Goal: Task Accomplishment & Management: Manage account settings

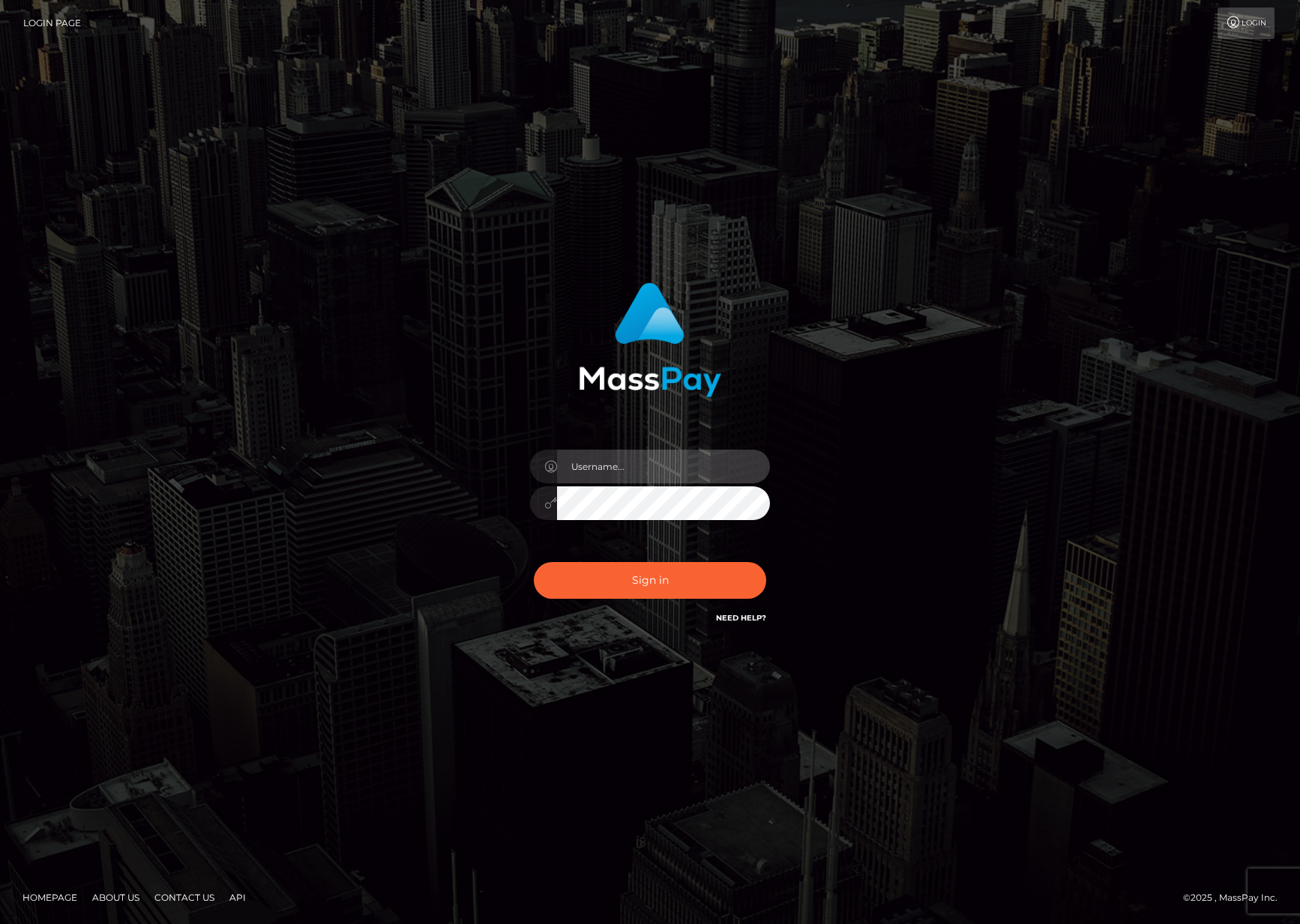
click at [702, 459] on input "text" at bounding box center [663, 466] width 213 height 33
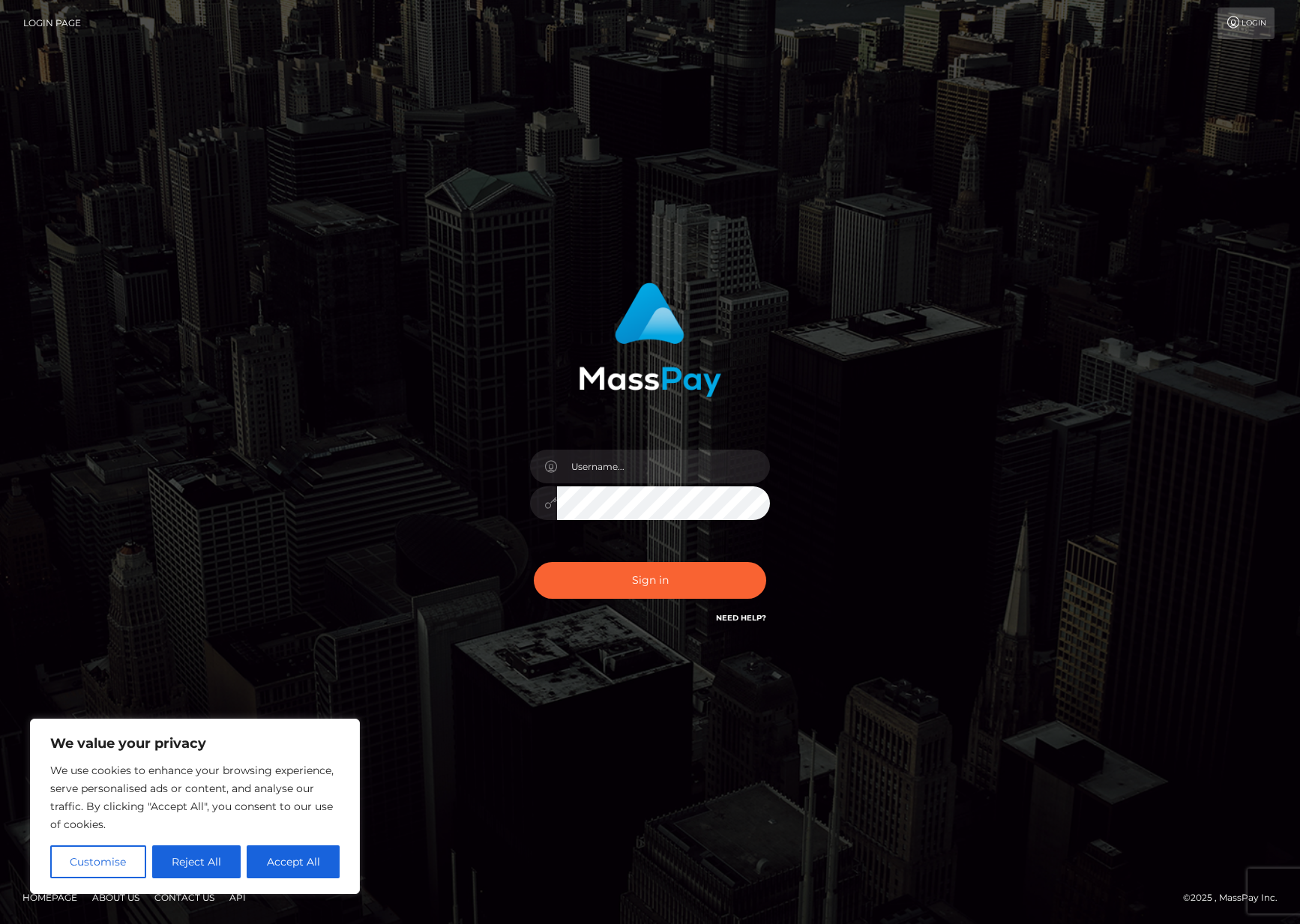
click at [0, 923] on nordpass-portal at bounding box center [0, 924] width 0 height 0
type input "Yusef Coleburn"
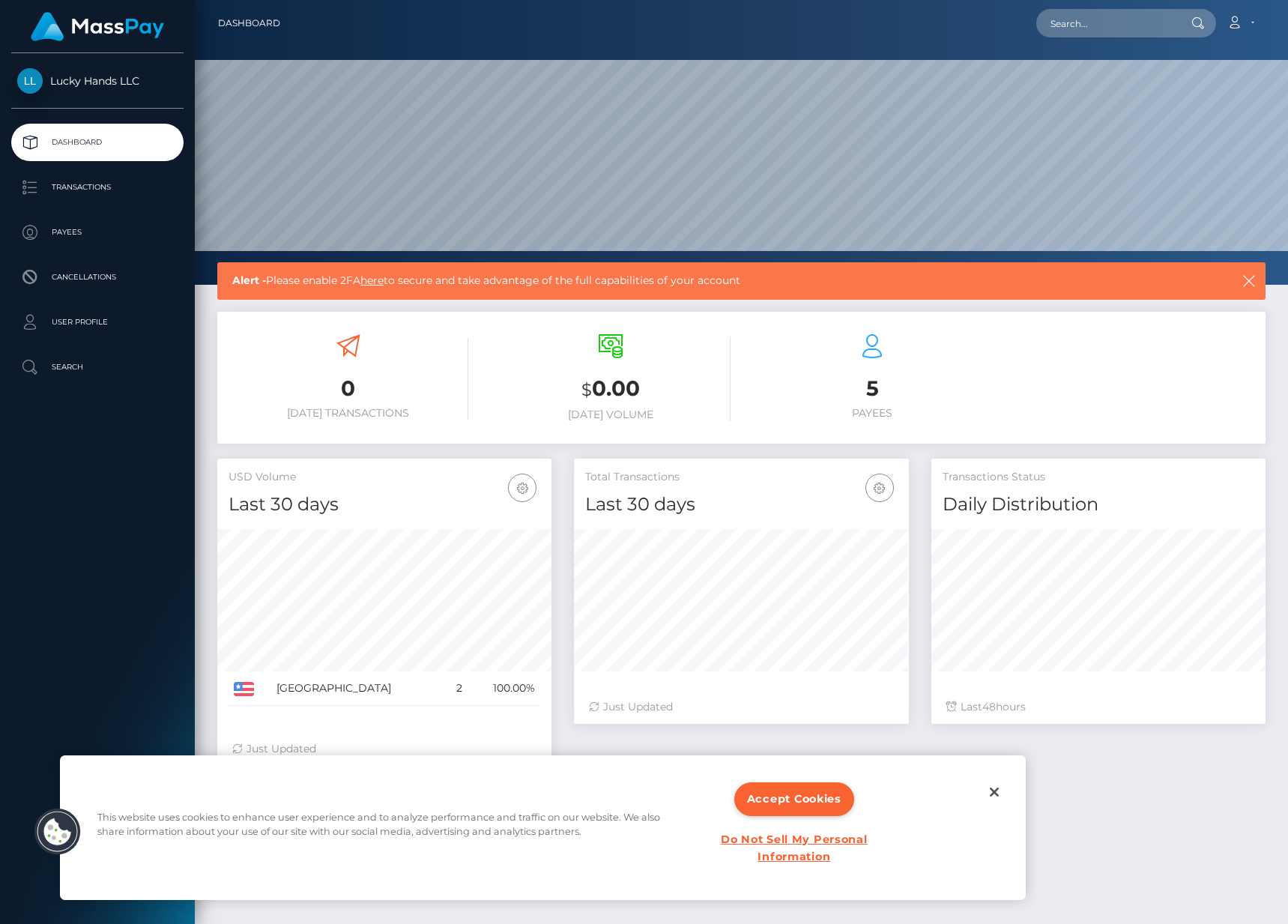
scroll to position [265, 334]
click at [76, 182] on p "Transactions" at bounding box center [97, 187] width 160 height 23
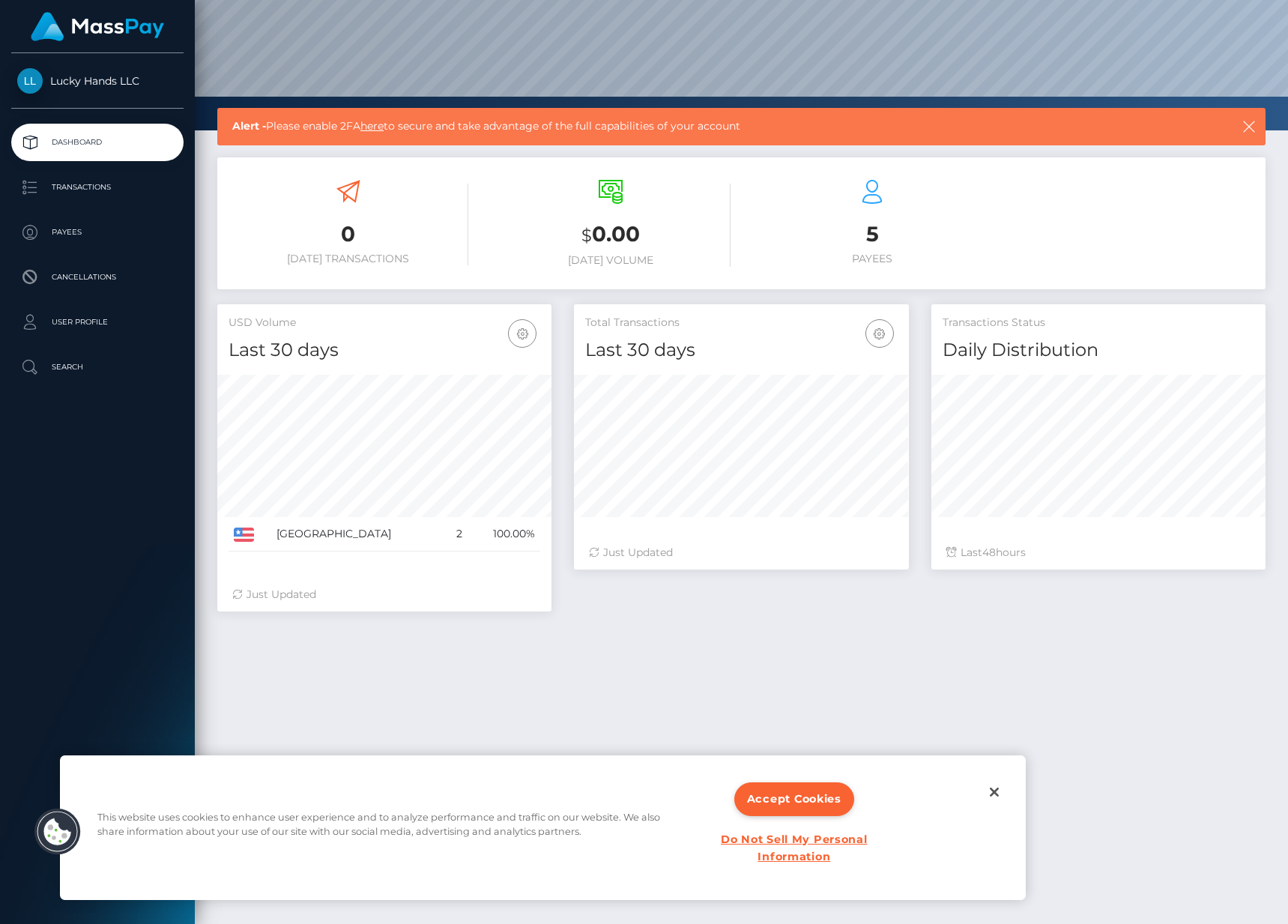
scroll to position [222, 0]
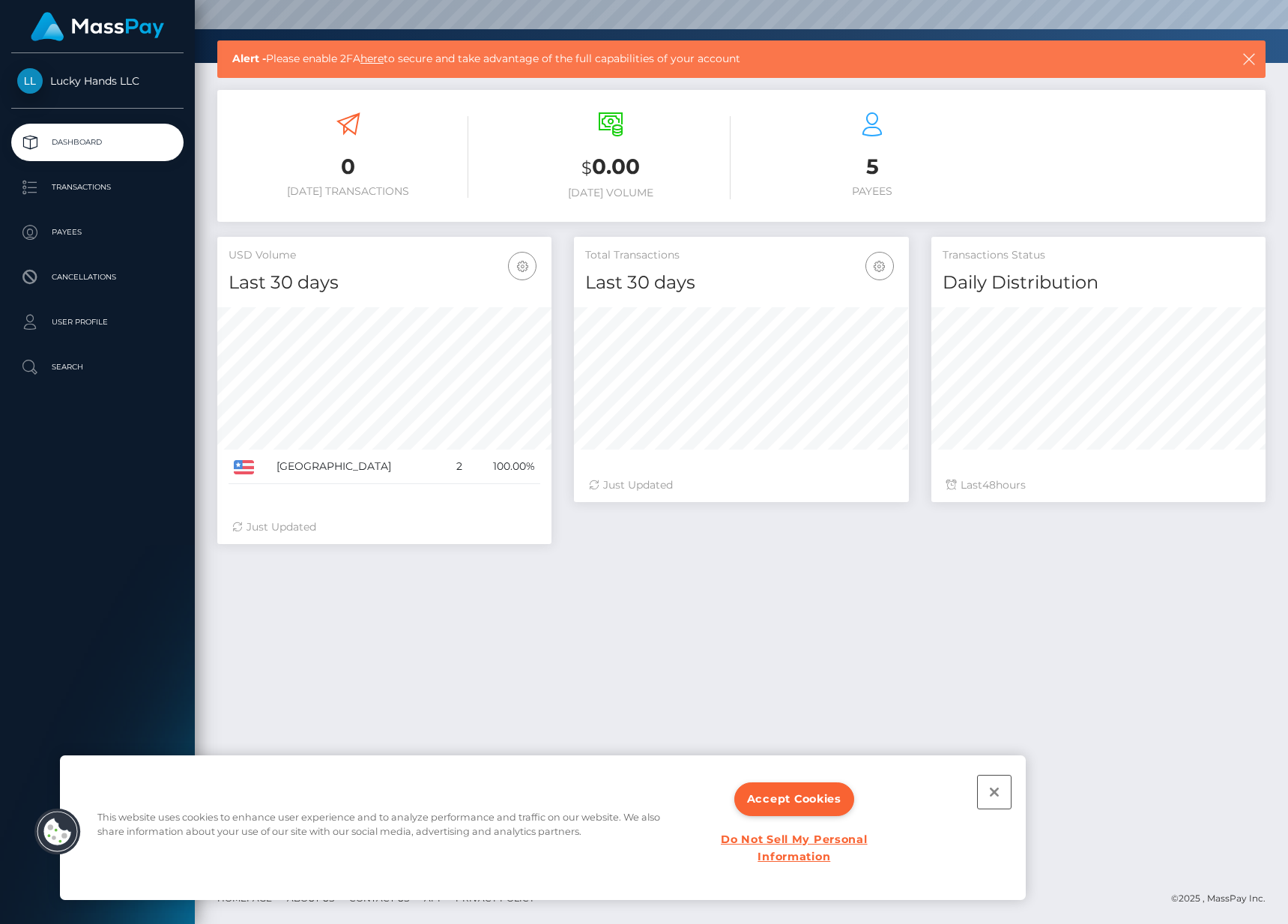
click at [1001, 788] on button "Close" at bounding box center [995, 792] width 33 height 33
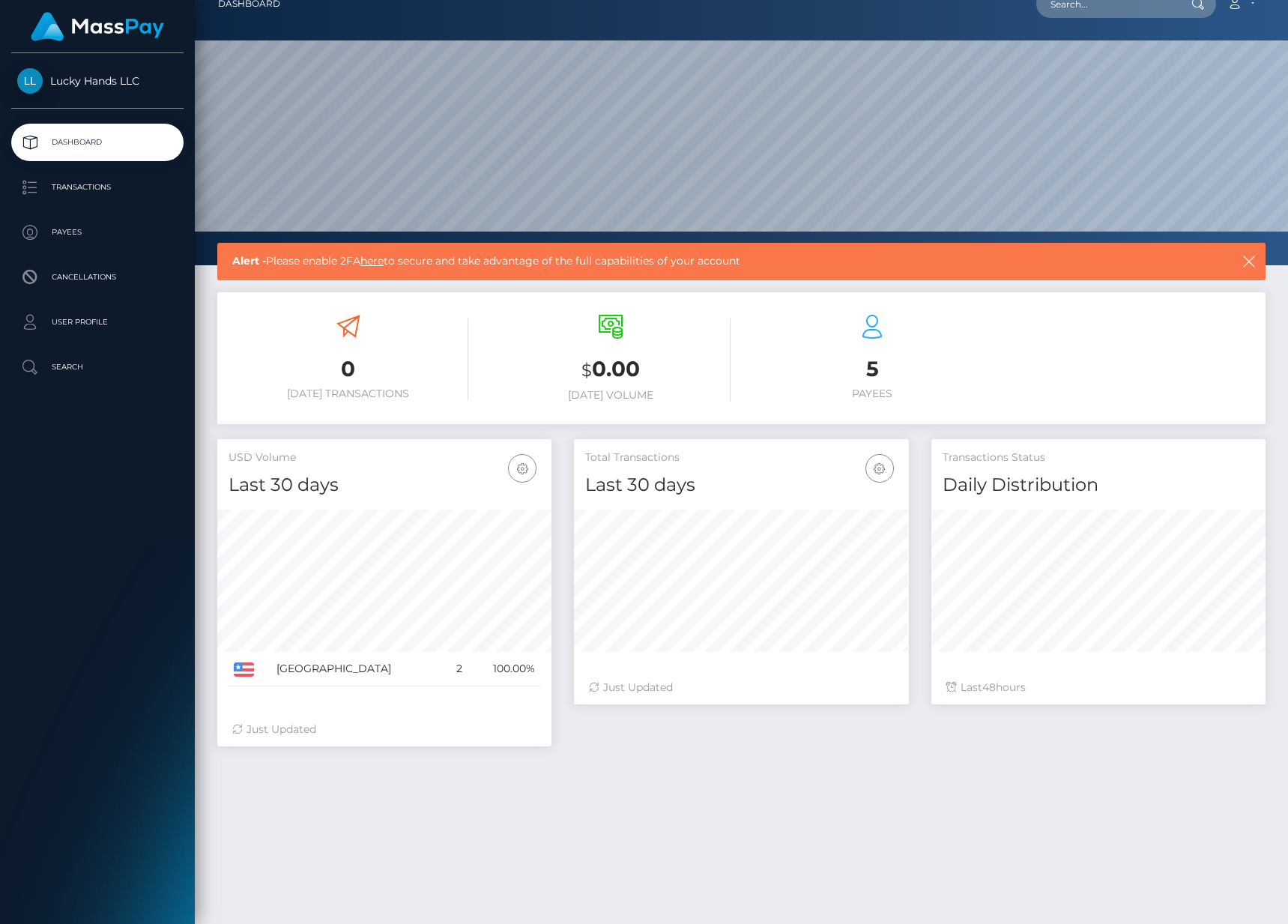
scroll to position [0, 0]
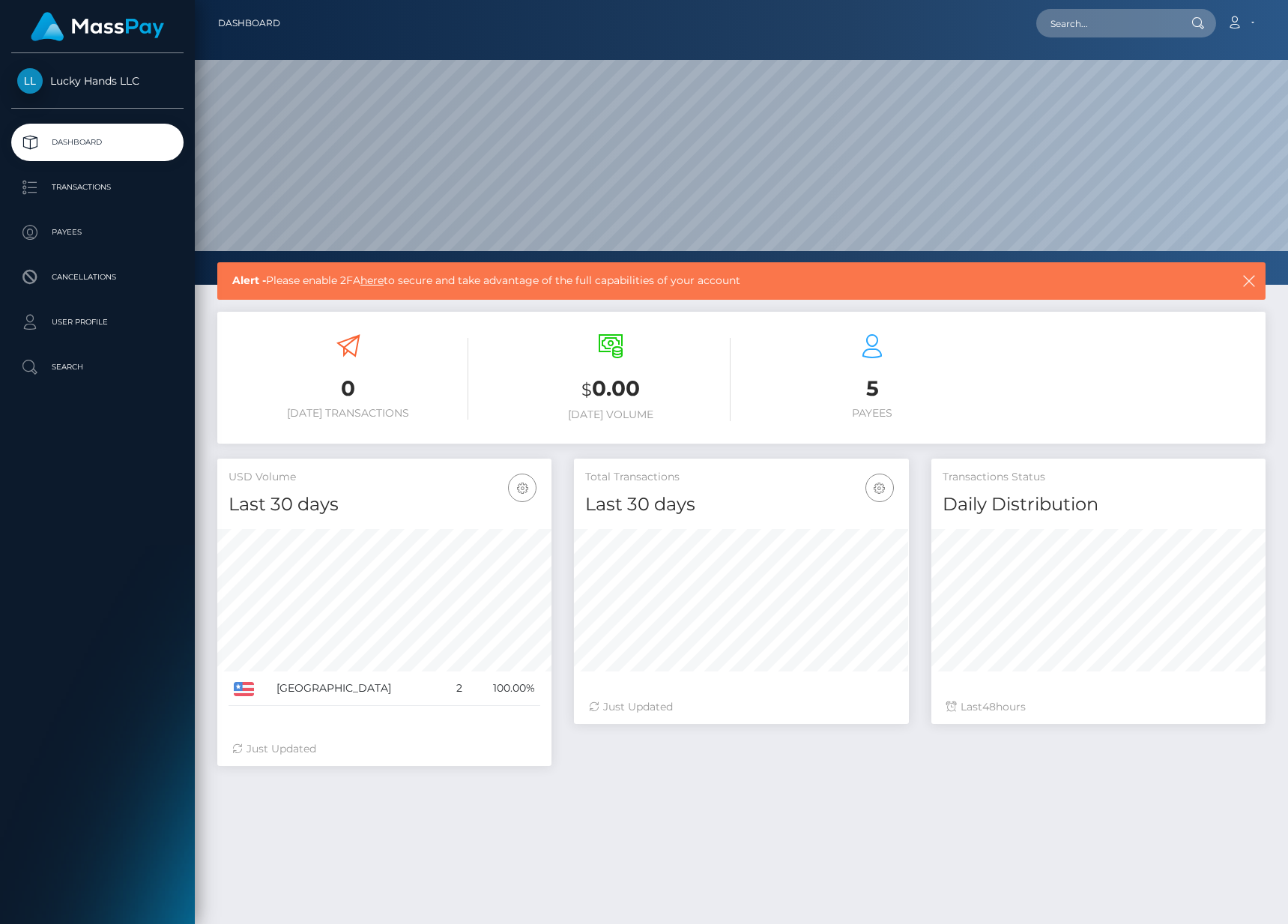
click at [72, 81] on span "Lucky Hands LLC" at bounding box center [96, 81] width 172 height 14
click at [92, 322] on p "User Profile" at bounding box center [97, 321] width 160 height 23
click at [111, 187] on p "Transactions" at bounding box center [97, 187] width 160 height 23
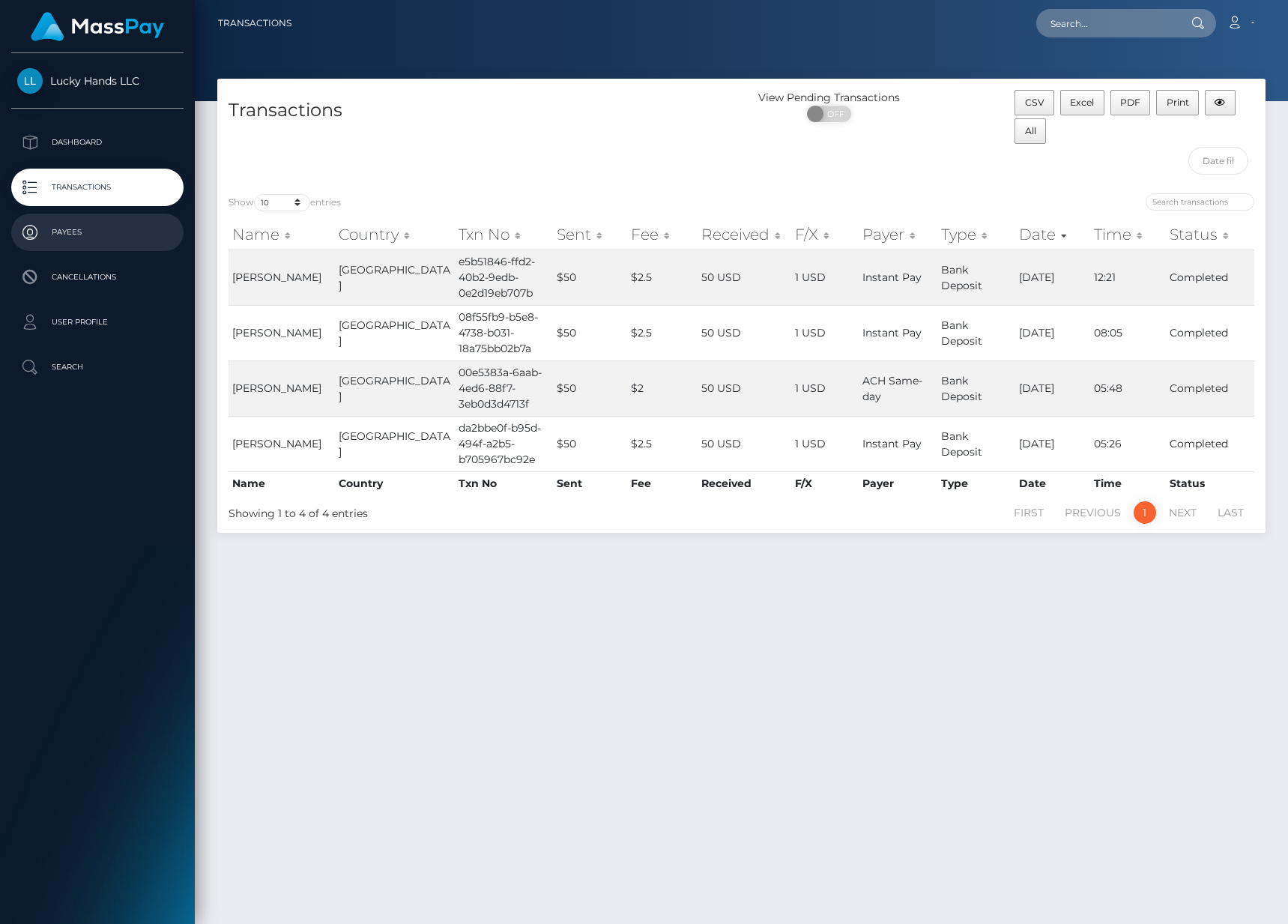
click at [99, 222] on p "Payees" at bounding box center [97, 232] width 160 height 23
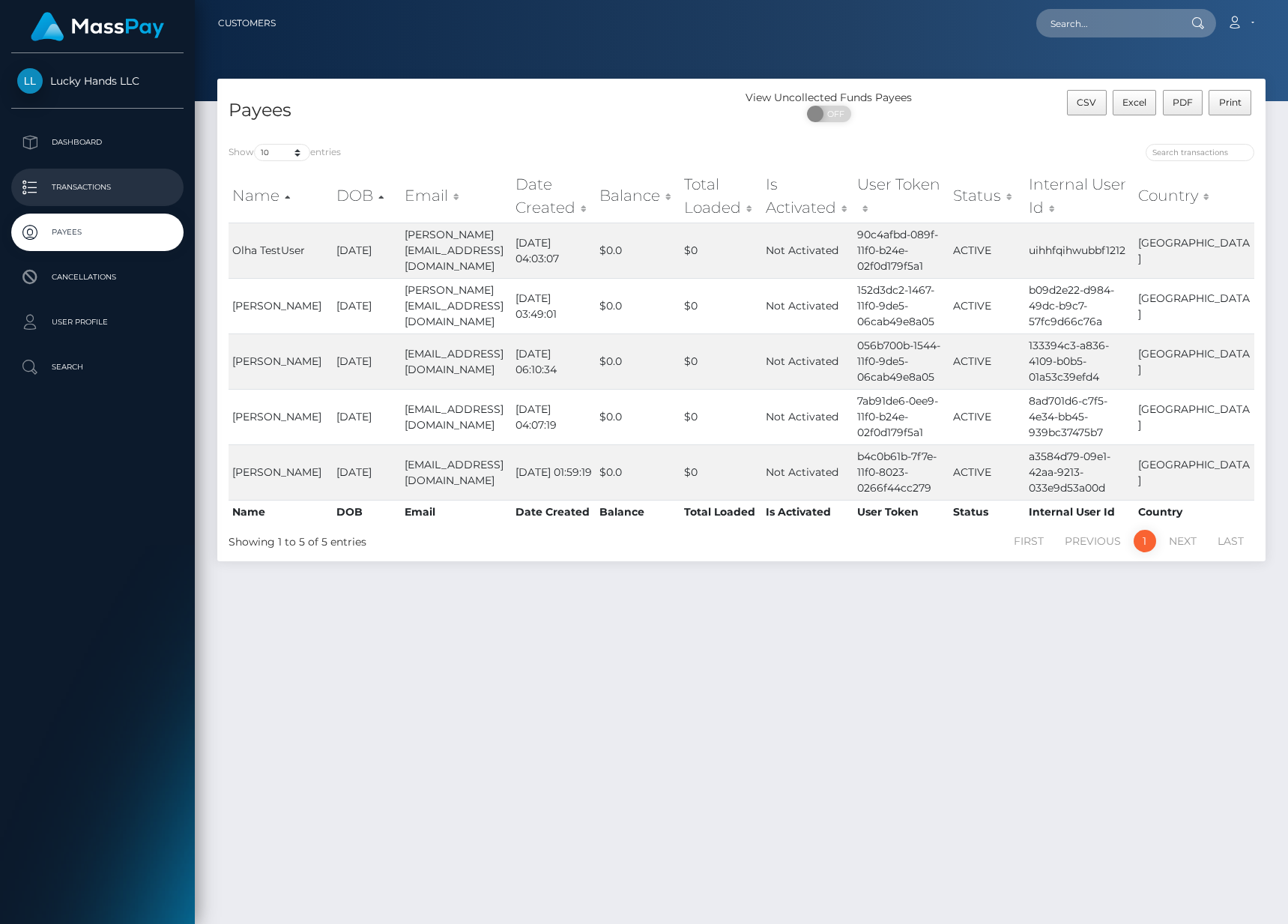
click at [83, 191] on p "Transactions" at bounding box center [97, 187] width 160 height 23
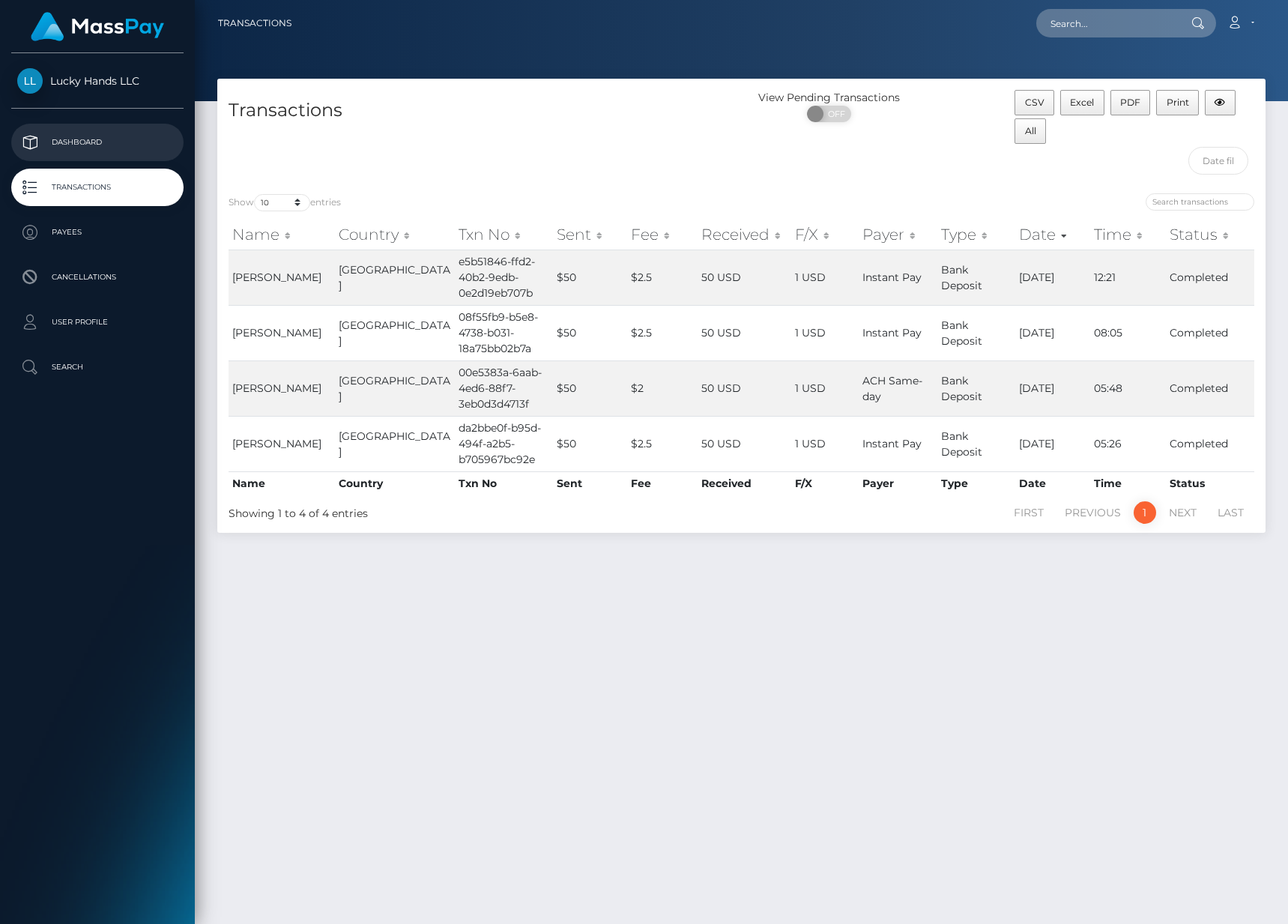
click at [80, 144] on p "Dashboard" at bounding box center [97, 142] width 160 height 23
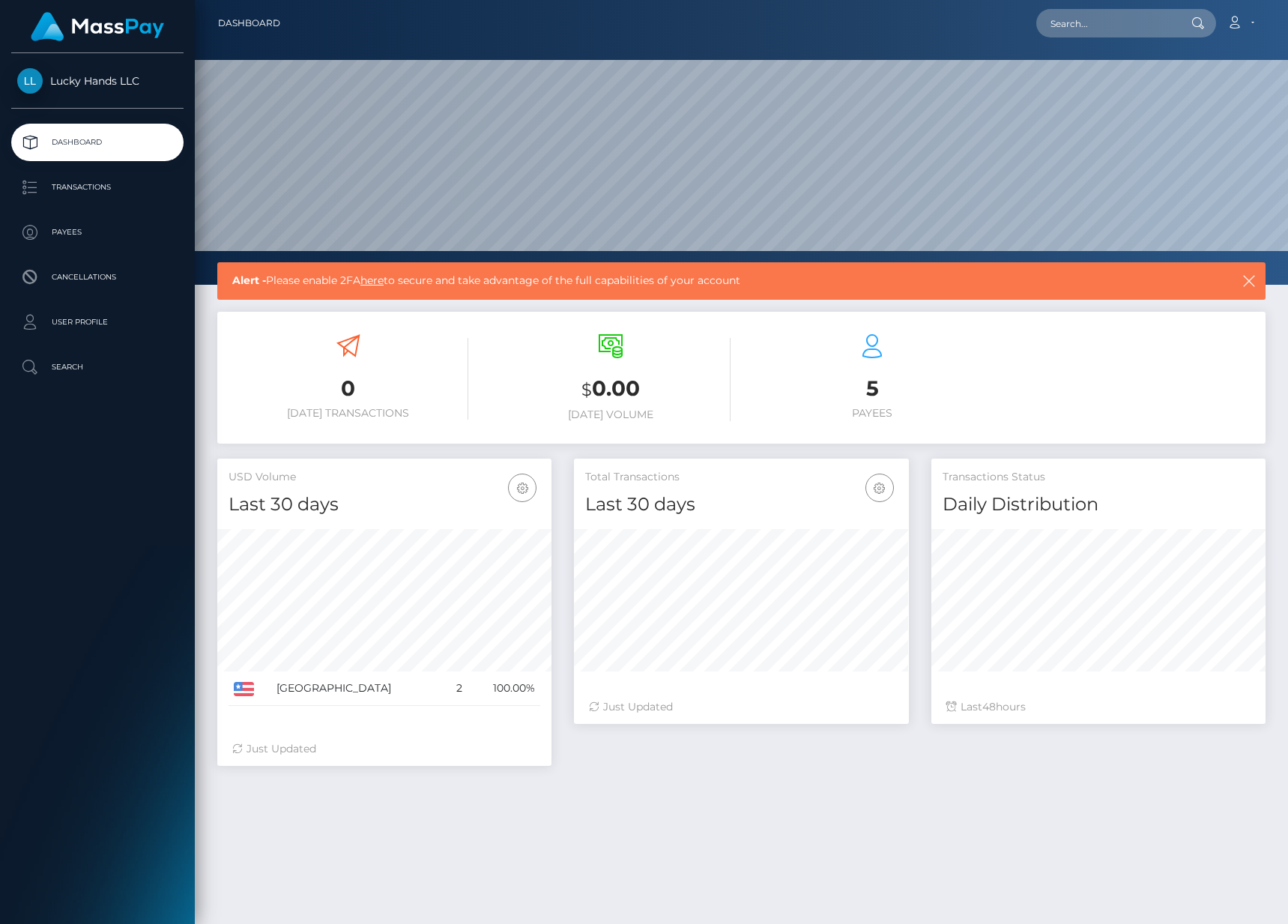
scroll to position [265, 334]
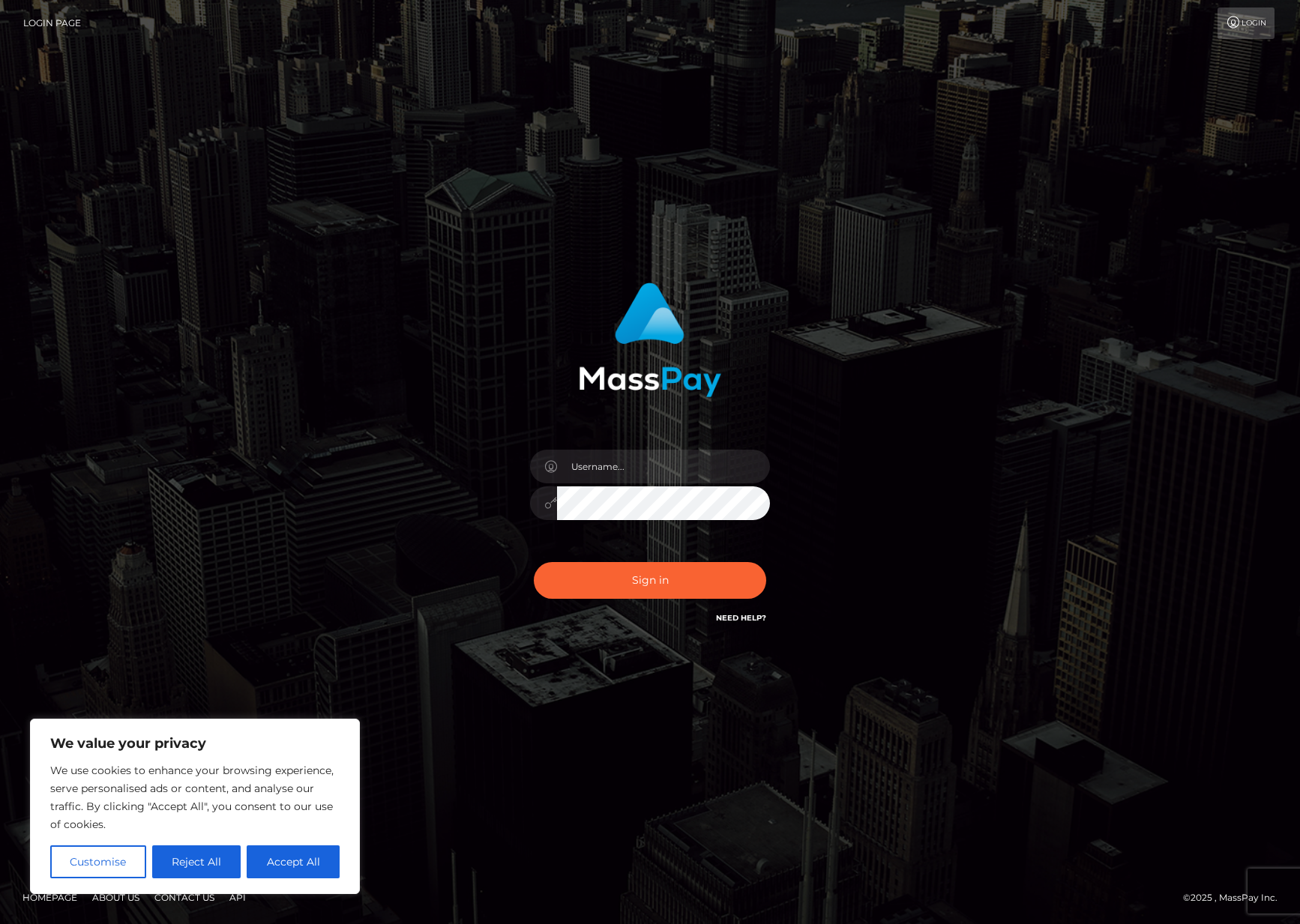
click at [770, 459] on nordpass-icon at bounding box center [770, 466] width 0 height 33
click at [0, 923] on nordpass-autofill-portal at bounding box center [0, 924] width 0 height 0
type input "Yusef Coleburn"
click at [633, 563] on button "Sign in" at bounding box center [650, 580] width 232 height 36
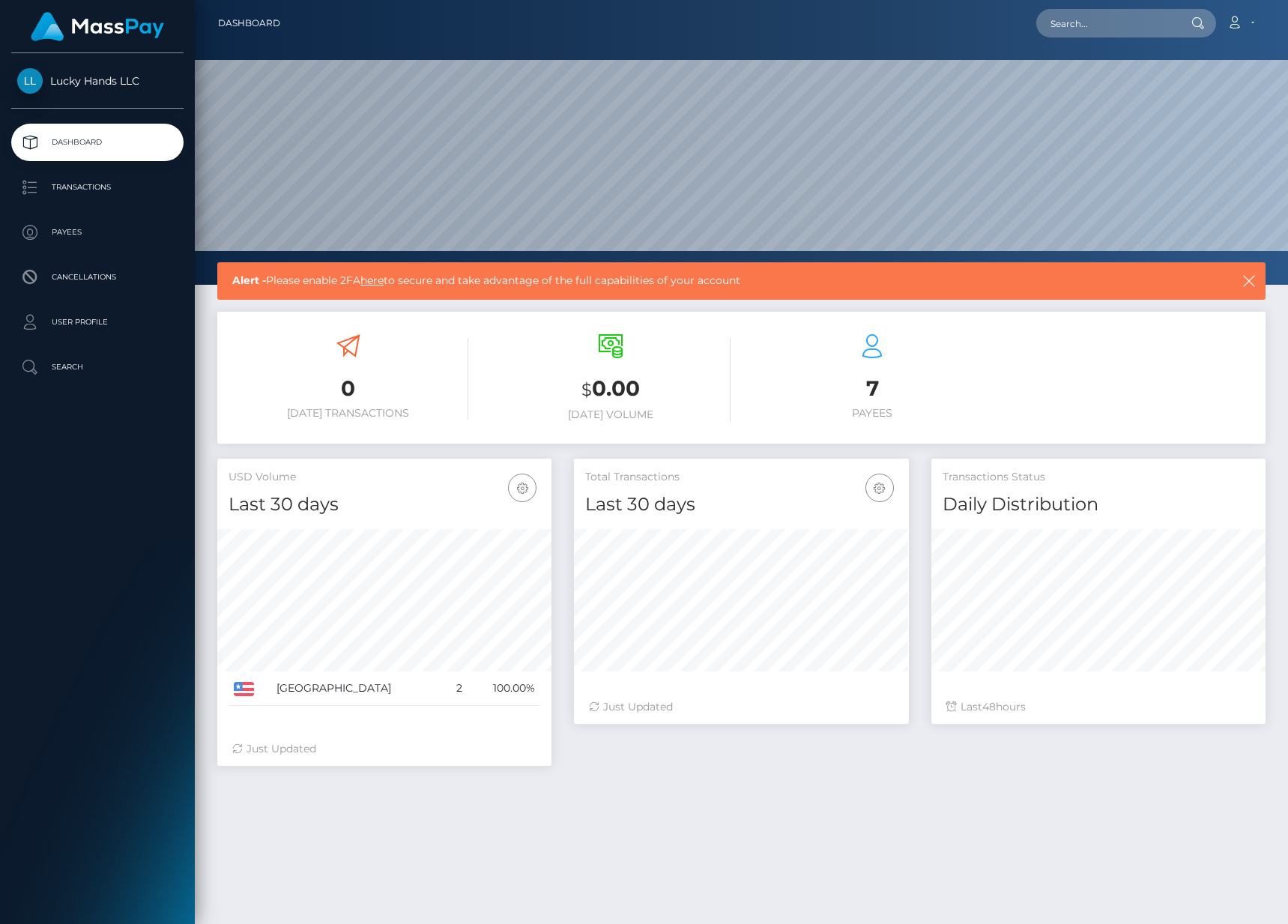
scroll to position [265, 334]
click at [128, 185] on p "Transactions" at bounding box center [97, 187] width 160 height 23
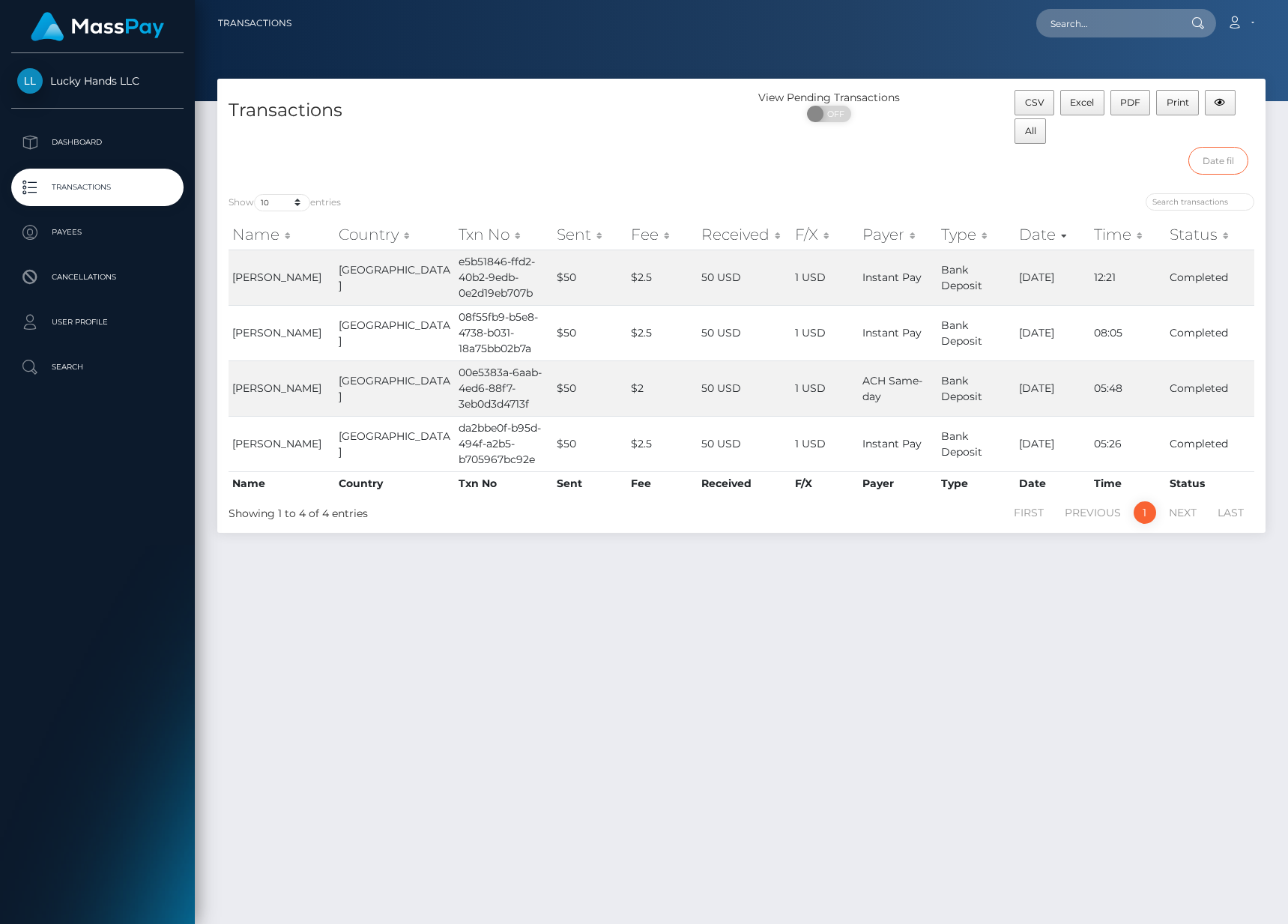
click at [1222, 158] on input "text" at bounding box center [1218, 160] width 60 height 28
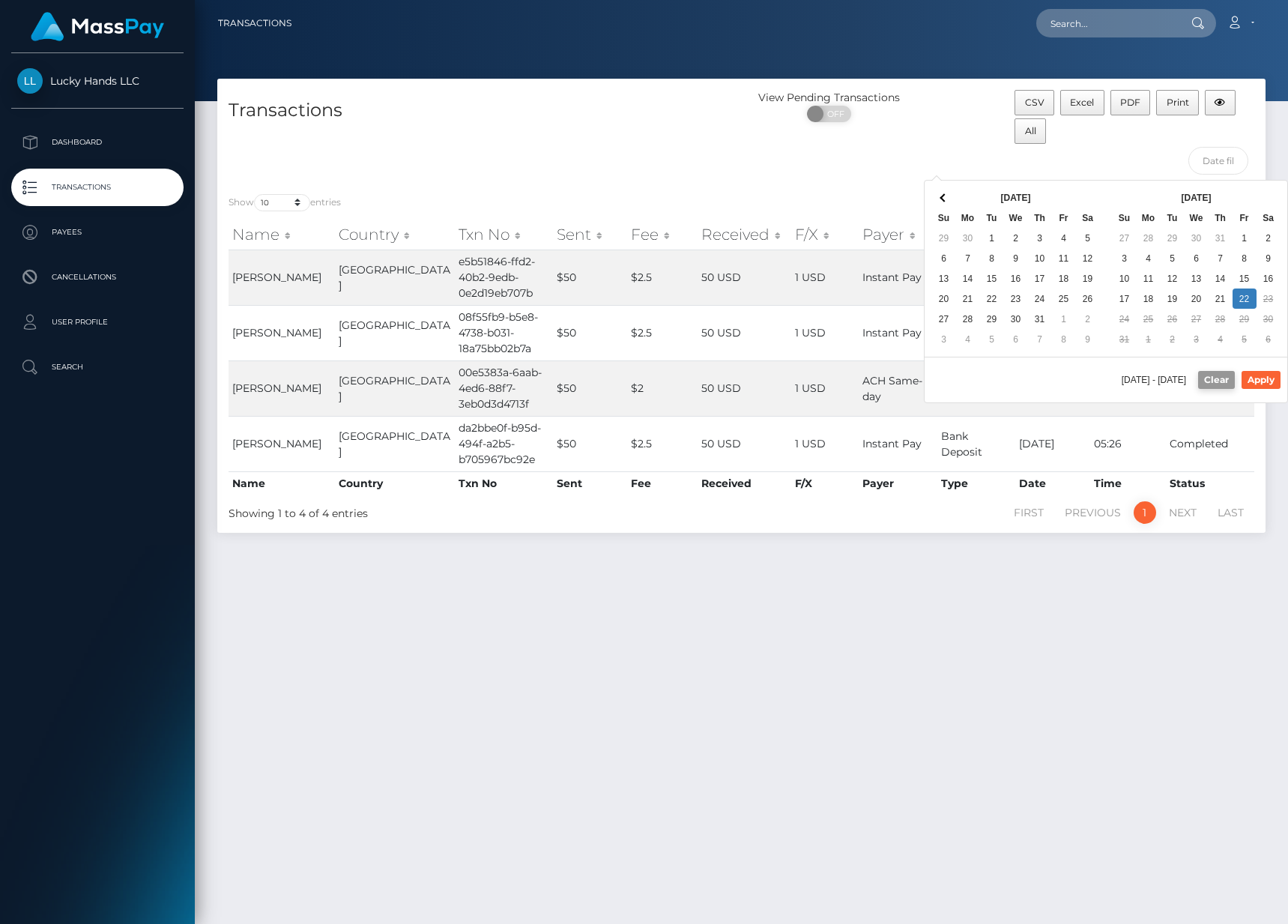
click at [1224, 381] on button "Clear" at bounding box center [1216, 379] width 36 height 18
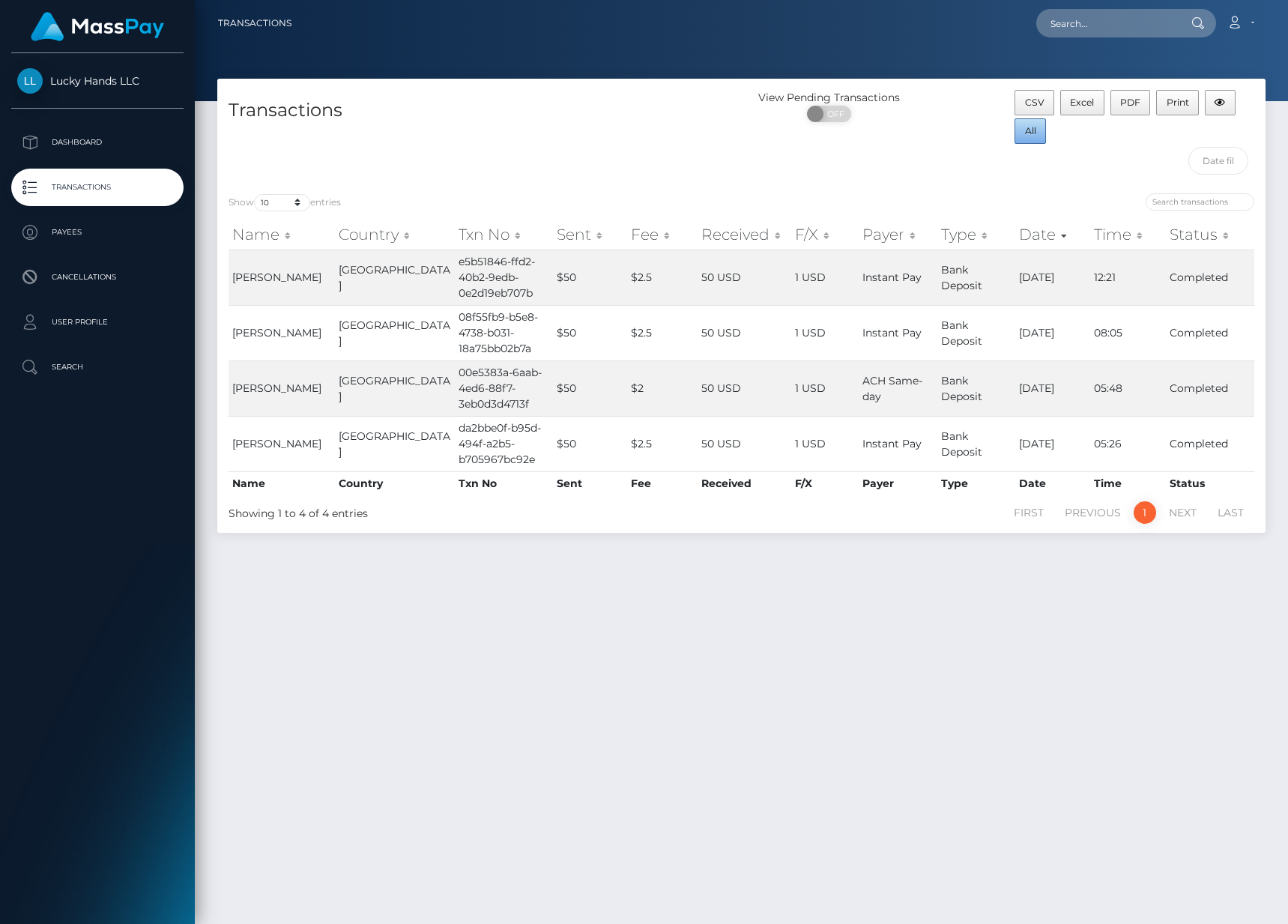
click at [1038, 136] on button "All" at bounding box center [1030, 131] width 31 height 26
click at [820, 113] on span at bounding box center [817, 113] width 21 height 17
checkbox input "true"
click at [872, 169] on div "View Pending Transactions ON OFF" at bounding box center [873, 136] width 263 height 92
click at [67, 232] on p "Payees" at bounding box center [97, 232] width 160 height 23
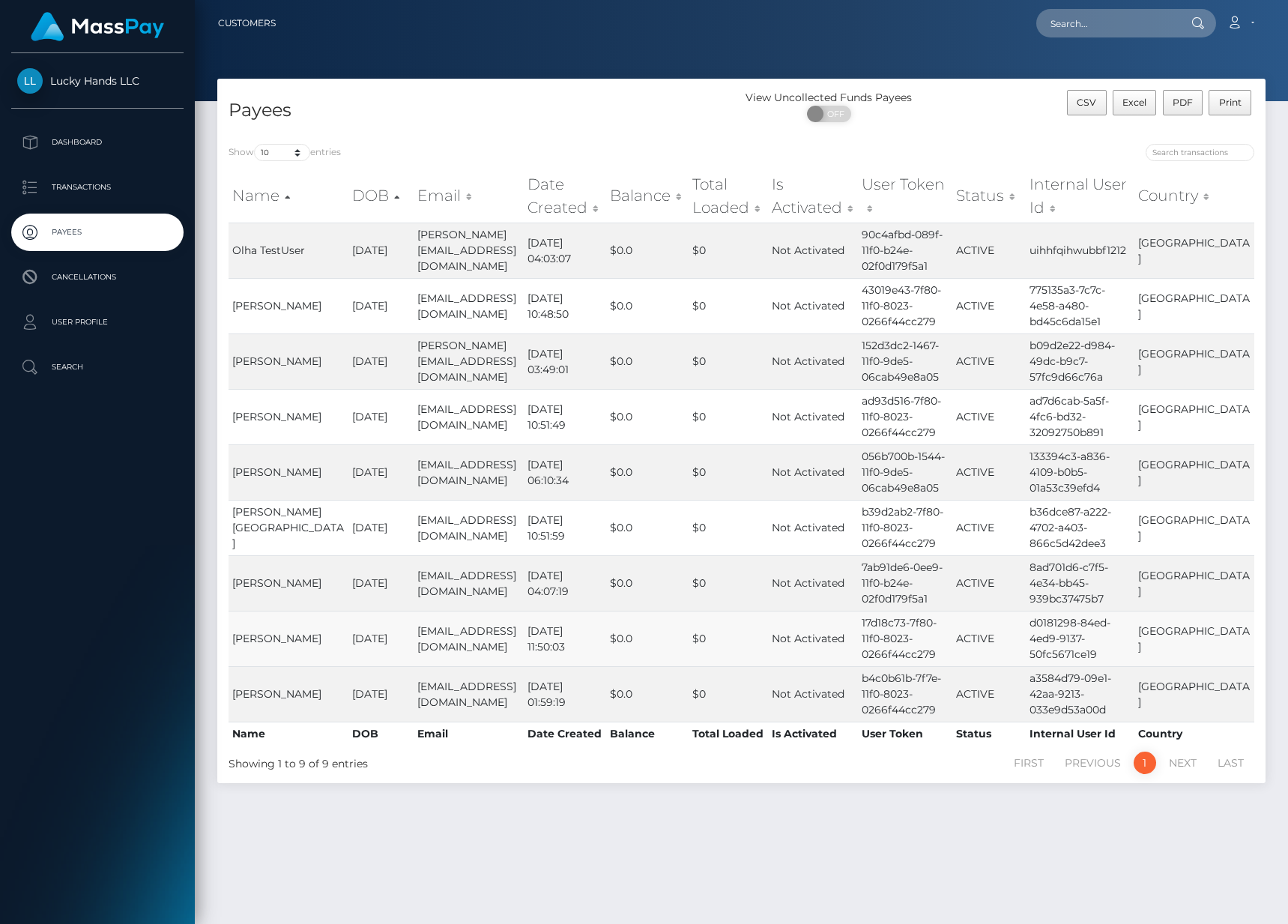
scroll to position [33, 0]
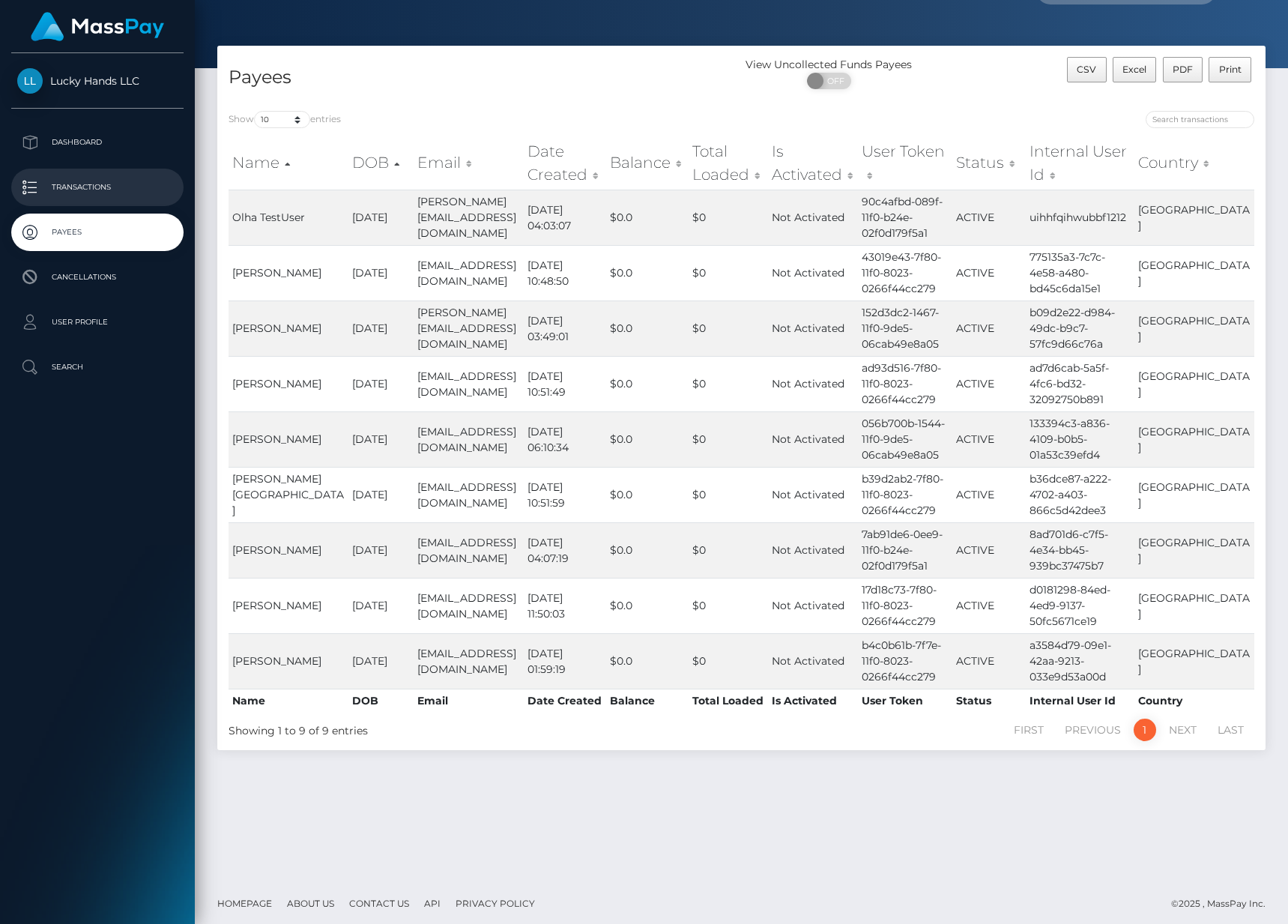
click at [49, 180] on p "Transactions" at bounding box center [97, 187] width 160 height 23
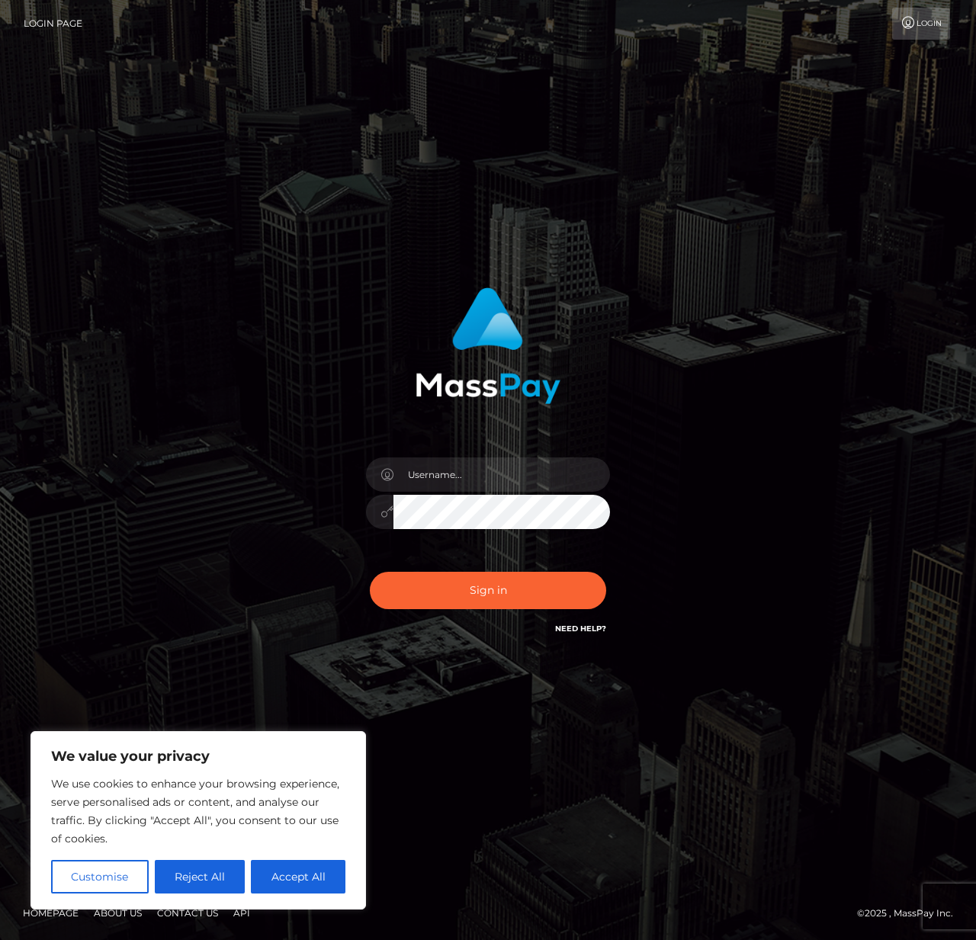
click at [610, 473] on nordpass-icon at bounding box center [610, 474] width 0 height 34
click at [0, 939] on nordpass-autofill-portal at bounding box center [0, 940] width 0 height 0
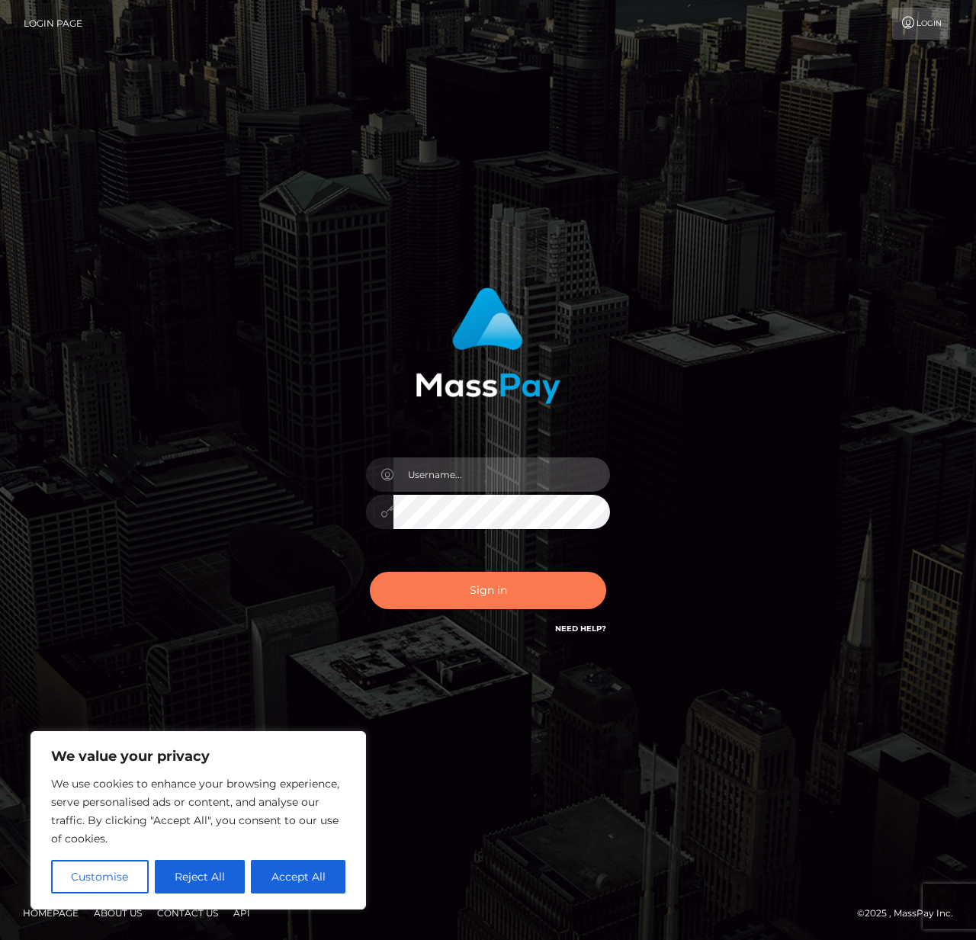
type input "[PERSON_NAME]"
click at [498, 588] on button "Sign in" at bounding box center [488, 590] width 236 height 37
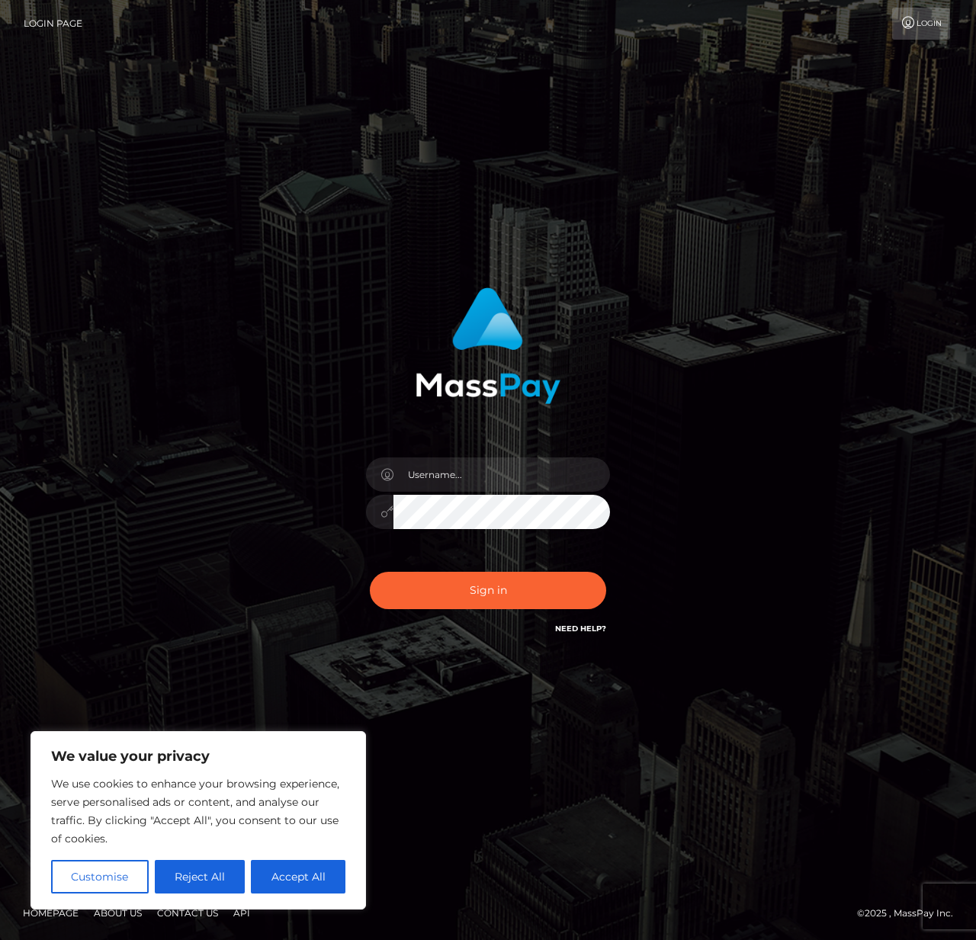
click at [429, 671] on div "Sign in" at bounding box center [488, 470] width 976 height 617
click at [610, 479] on nordpass-icon at bounding box center [610, 474] width 0 height 34
click at [0, 939] on nordpass-autofill-portal at bounding box center [0, 940] width 0 height 0
type input "[PERSON_NAME]"
click at [454, 585] on button "Sign in" at bounding box center [488, 590] width 236 height 37
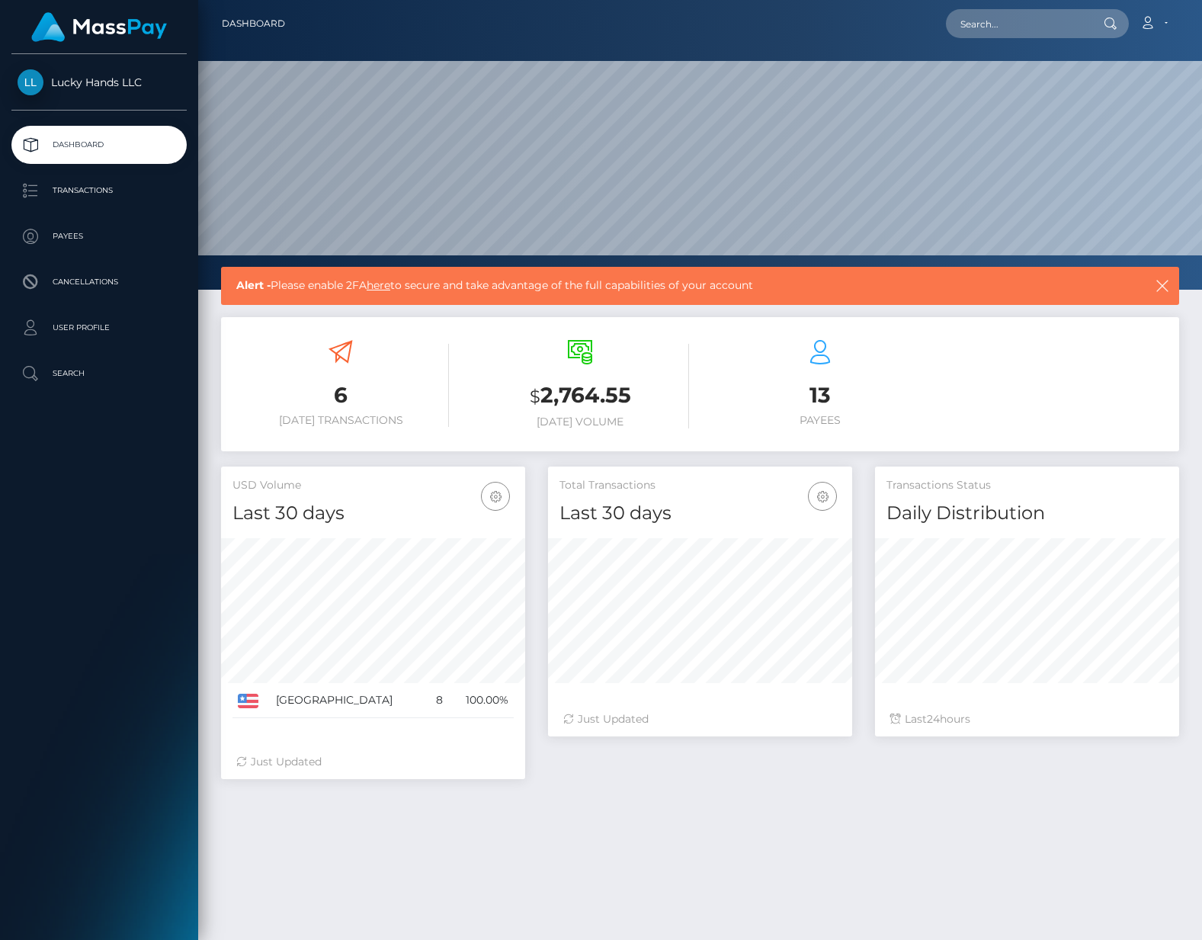
click at [100, 138] on p "Dashboard" at bounding box center [99, 144] width 163 height 23
click at [99, 330] on p "User Profile" at bounding box center [99, 327] width 163 height 23
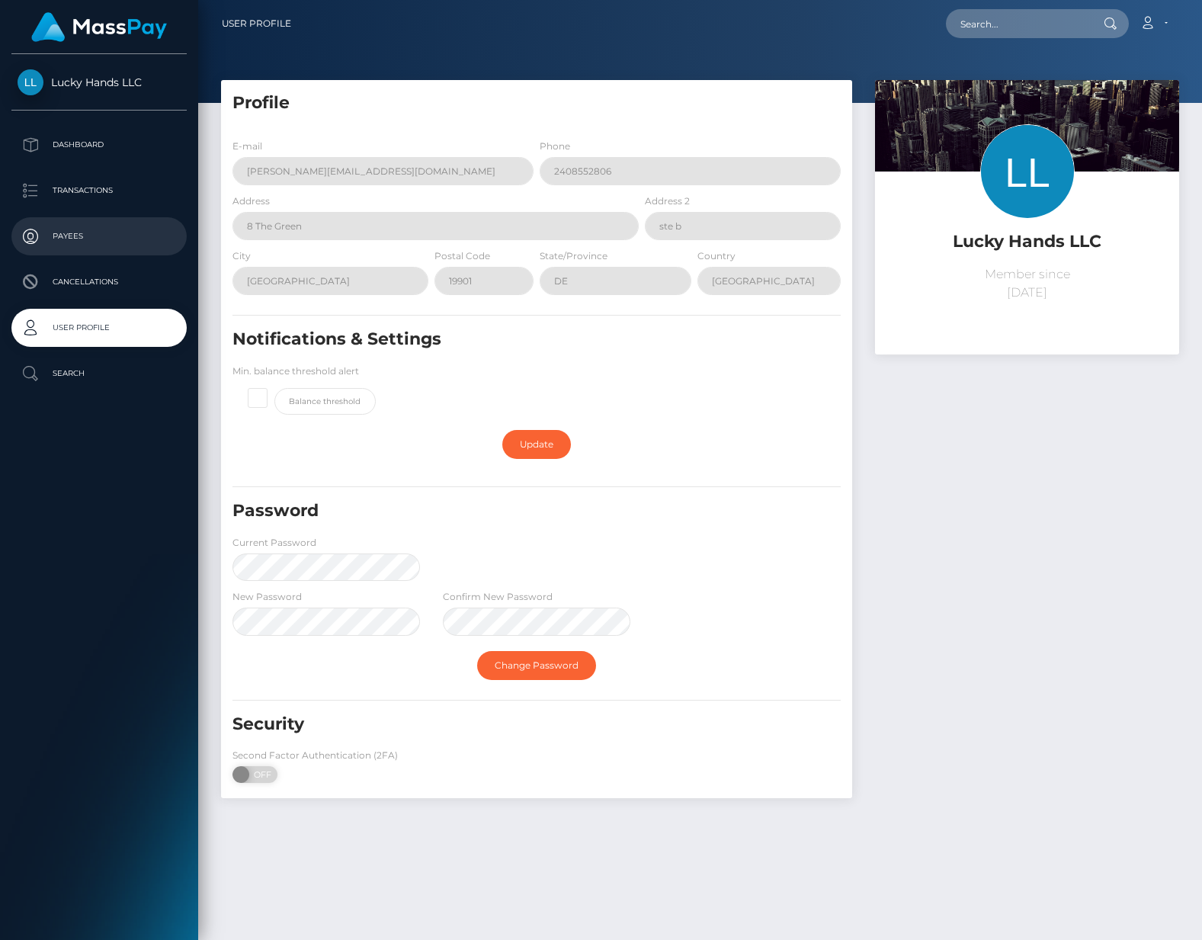
click at [93, 235] on p "Payees" at bounding box center [99, 236] width 163 height 23
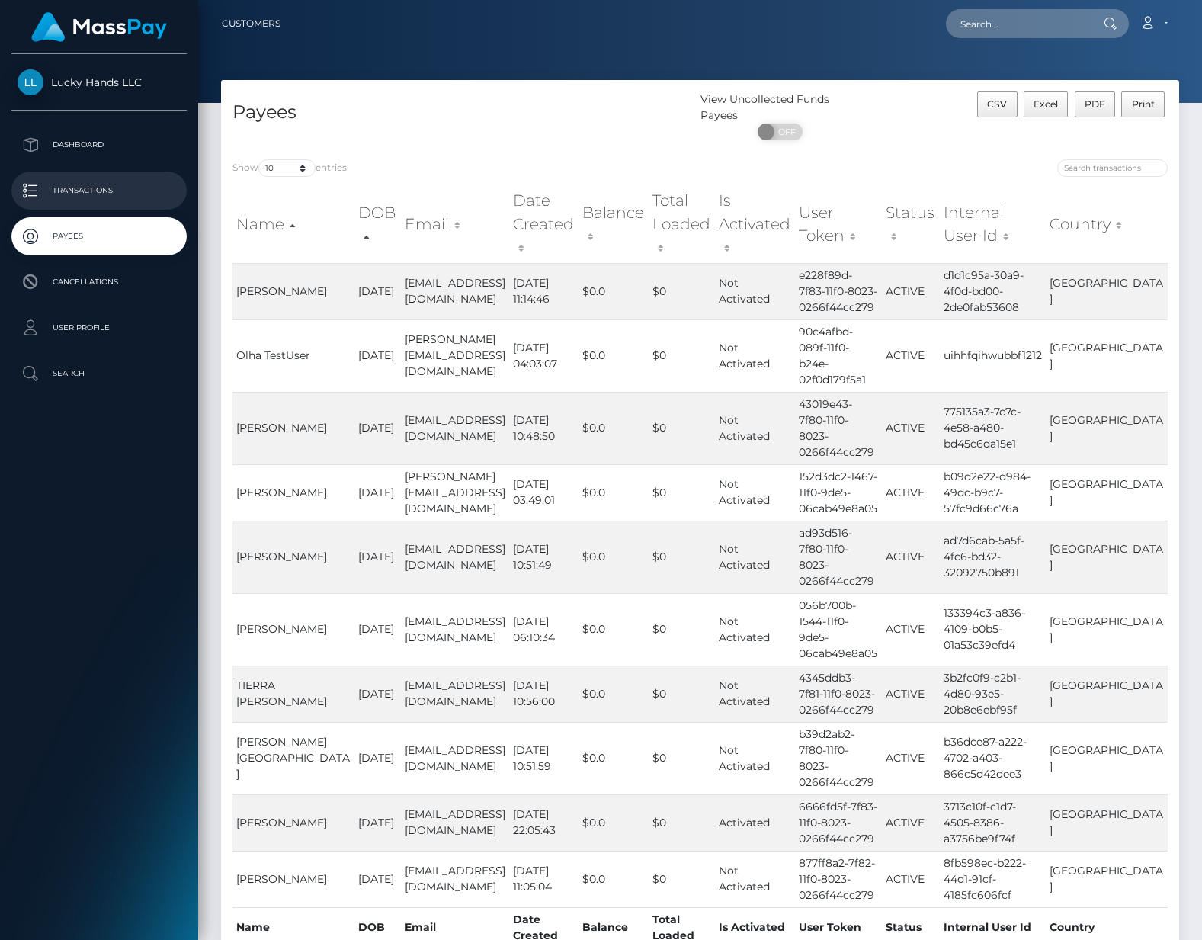
click at [107, 184] on p "Transactions" at bounding box center [99, 190] width 163 height 23
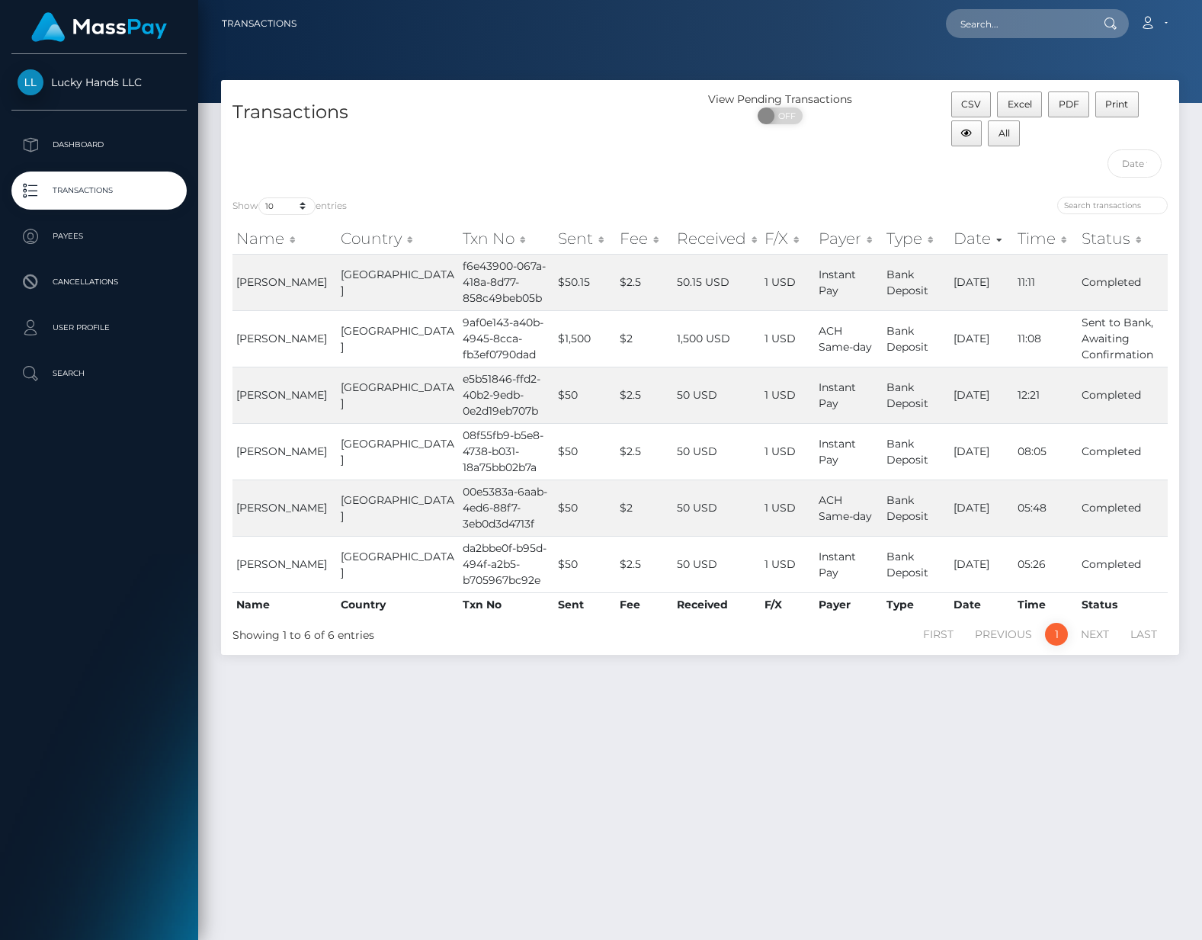
click at [101, 167] on ul "Dashboard Transactions Payees Cancellations User Profile Search" at bounding box center [99, 259] width 198 height 267
click at [102, 149] on p "Dashboard" at bounding box center [99, 144] width 163 height 23
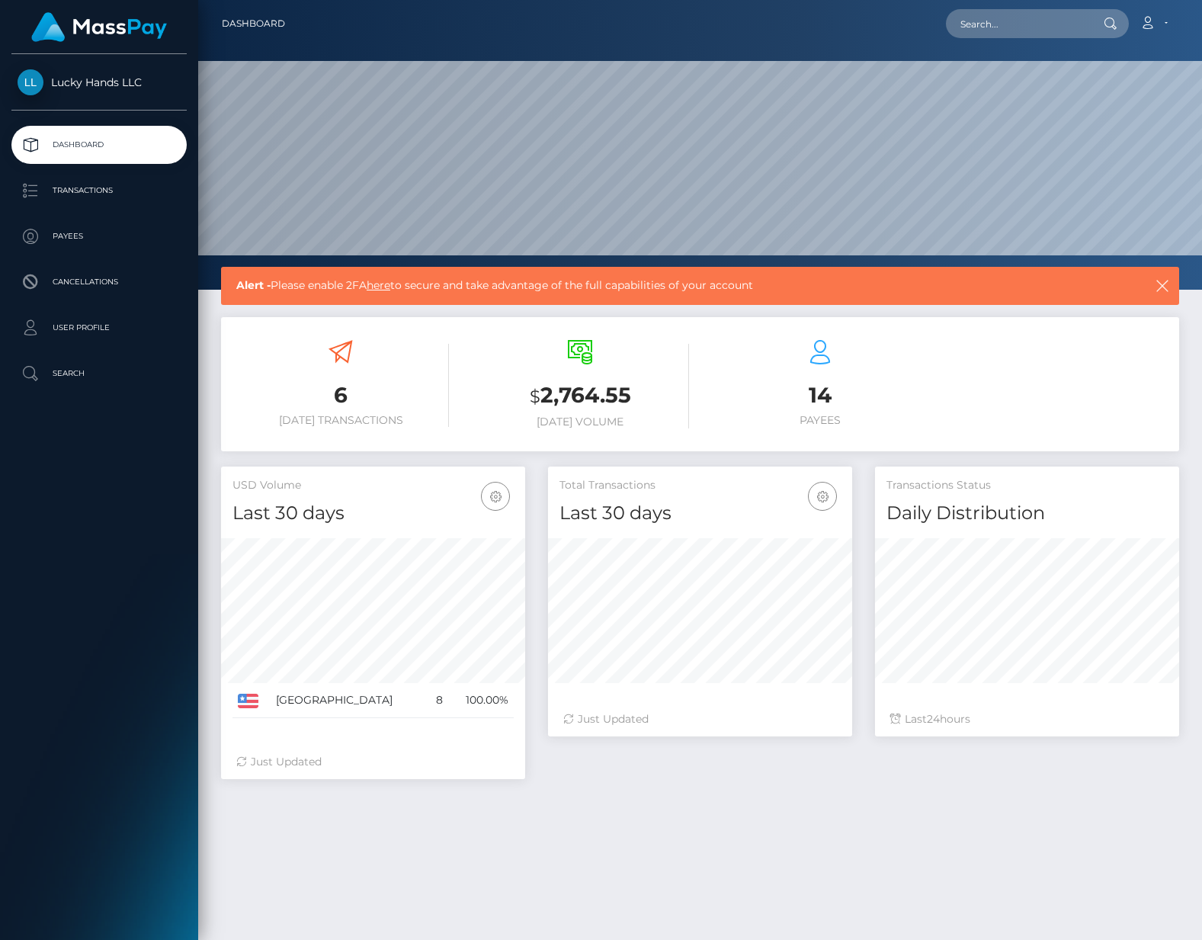
scroll to position [270, 304]
click at [1159, 24] on link "Account" at bounding box center [1153, 24] width 45 height 32
click at [1149, 61] on link "Edit Profile" at bounding box center [1118, 66] width 122 height 28
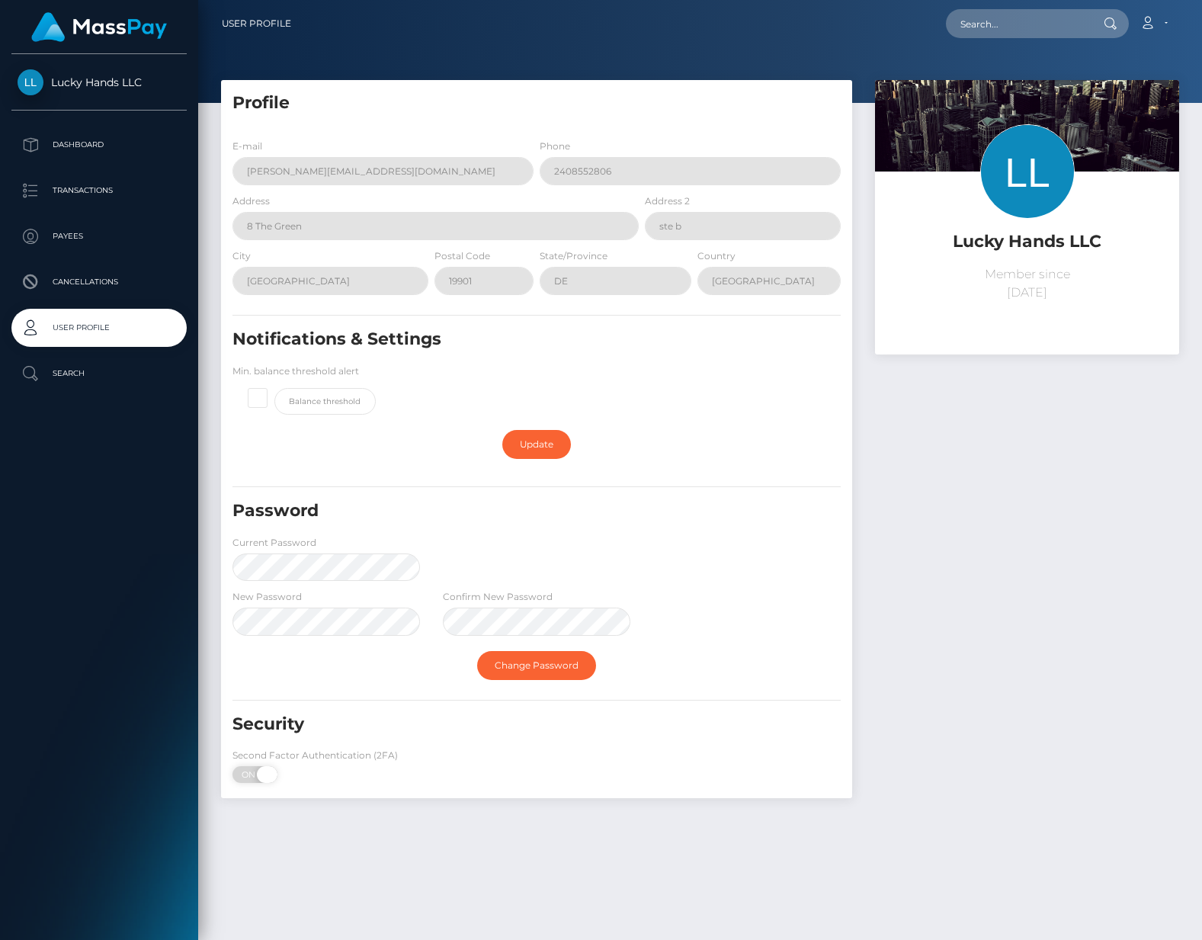
click at [268, 776] on span at bounding box center [267, 774] width 21 height 17
click at [239, 775] on span at bounding box center [243, 774] width 21 height 17
click at [240, 781] on span at bounding box center [243, 774] width 21 height 17
click at [257, 775] on span "OFF" at bounding box center [260, 774] width 38 height 17
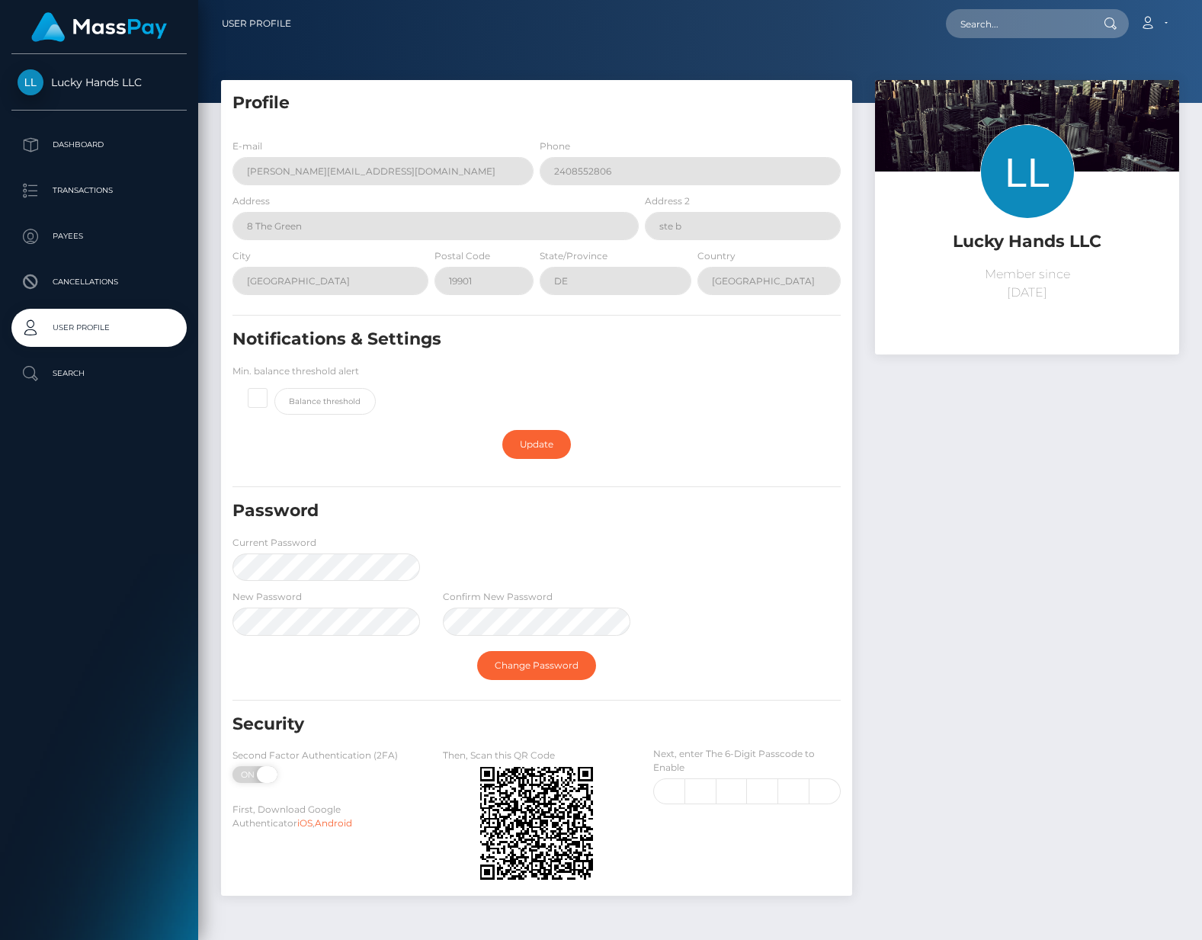
click at [252, 777] on span "ON" at bounding box center [250, 774] width 38 height 17
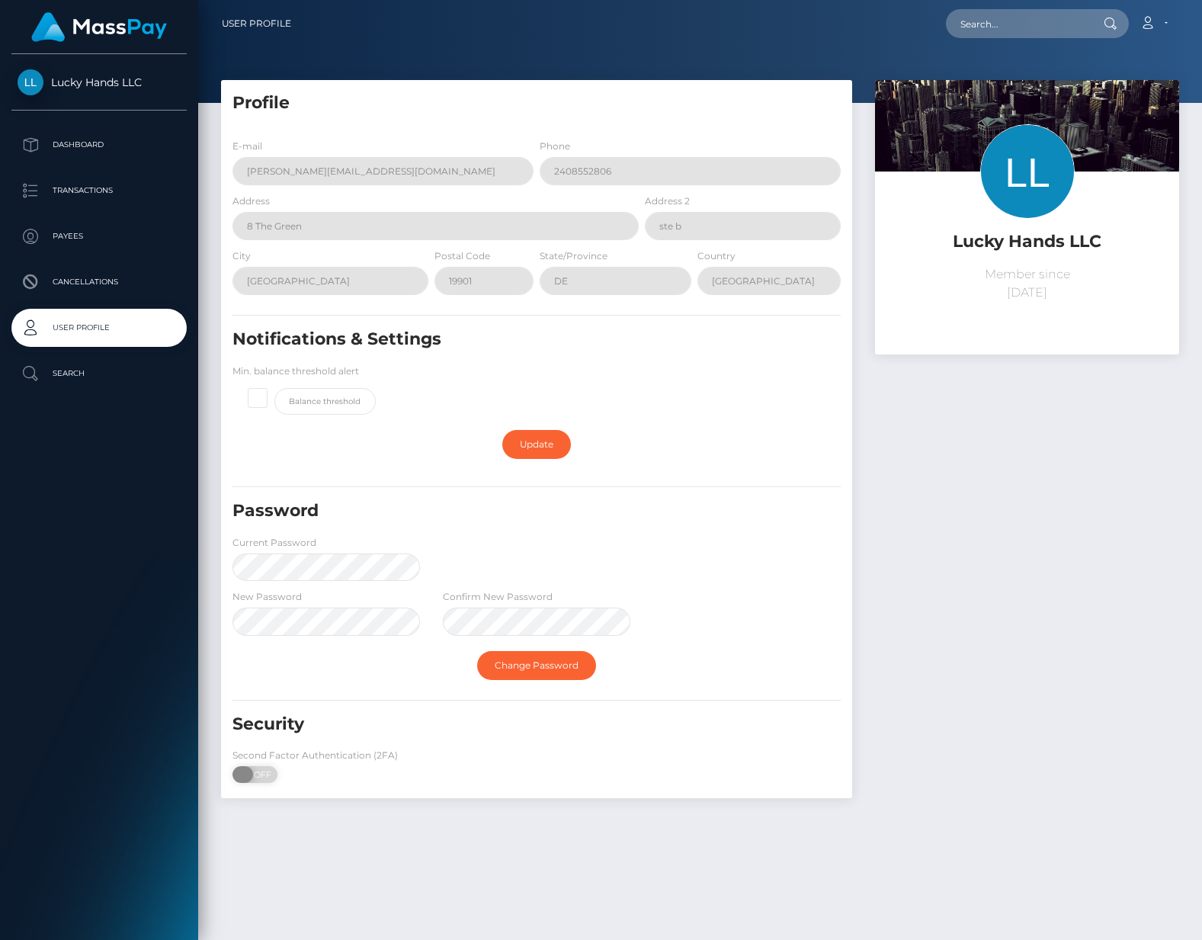
click at [259, 775] on span "OFF" at bounding box center [260, 774] width 38 height 17
checkbox input "true"
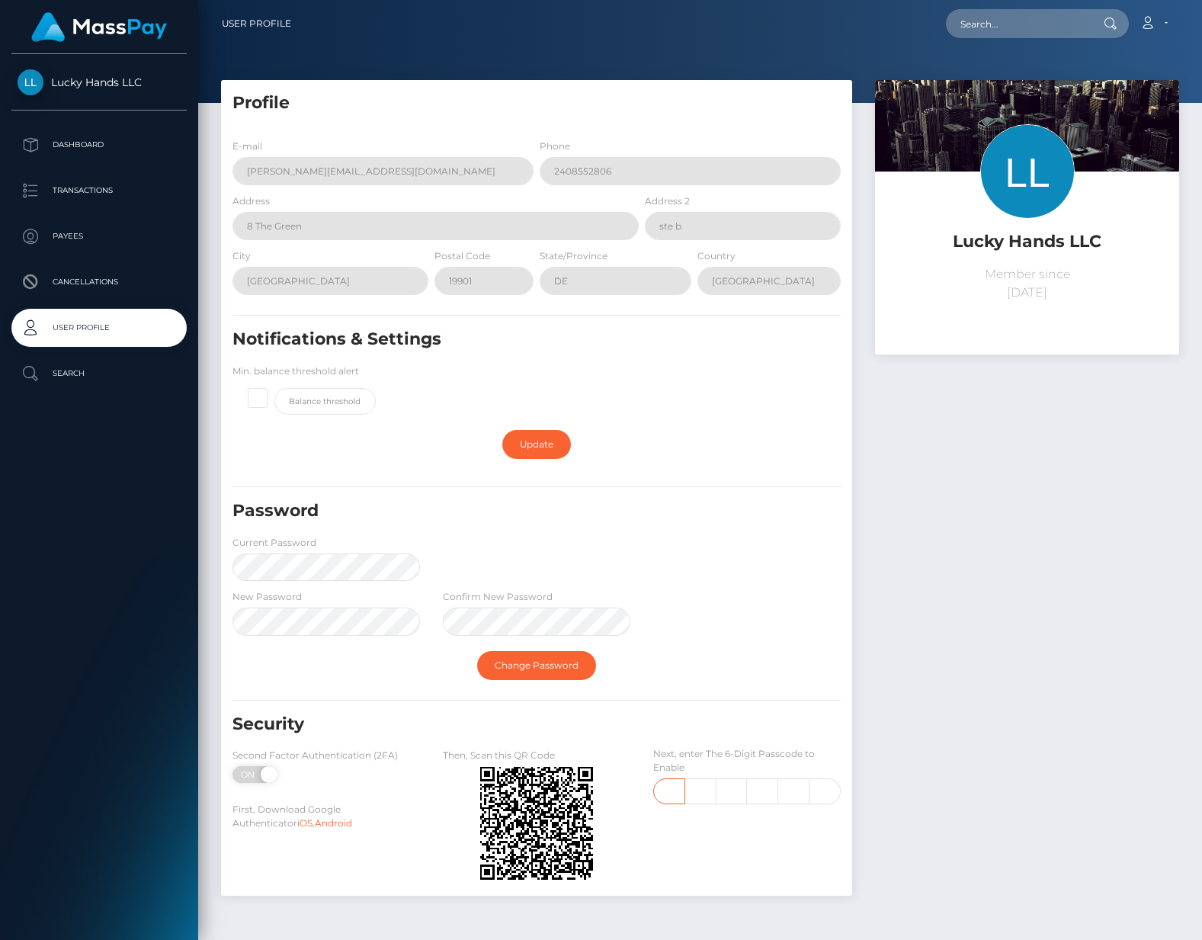
click at [675, 791] on input "text" at bounding box center [669, 791] width 32 height 26
type input "3"
type input "2"
type input "4"
type input "8"
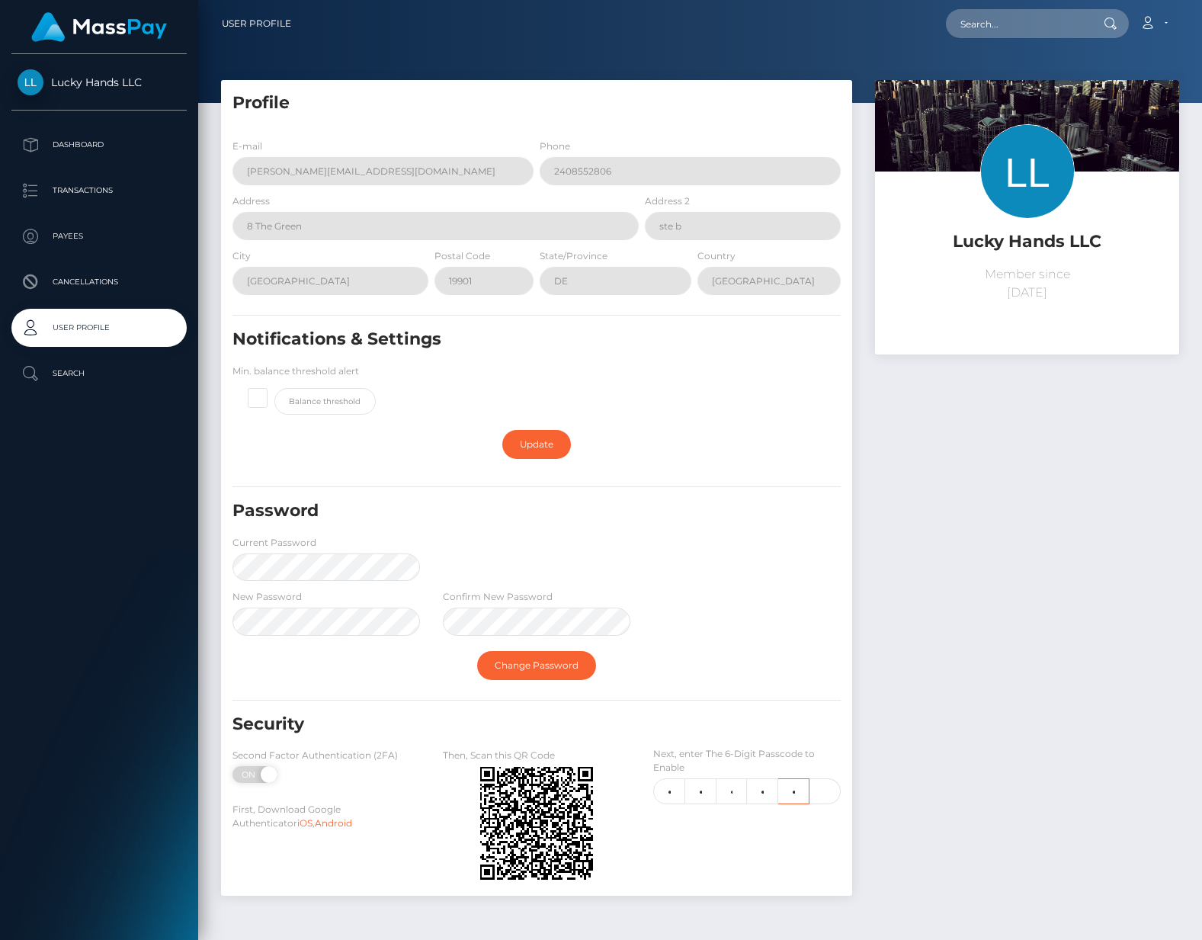
type input "8"
type input "4"
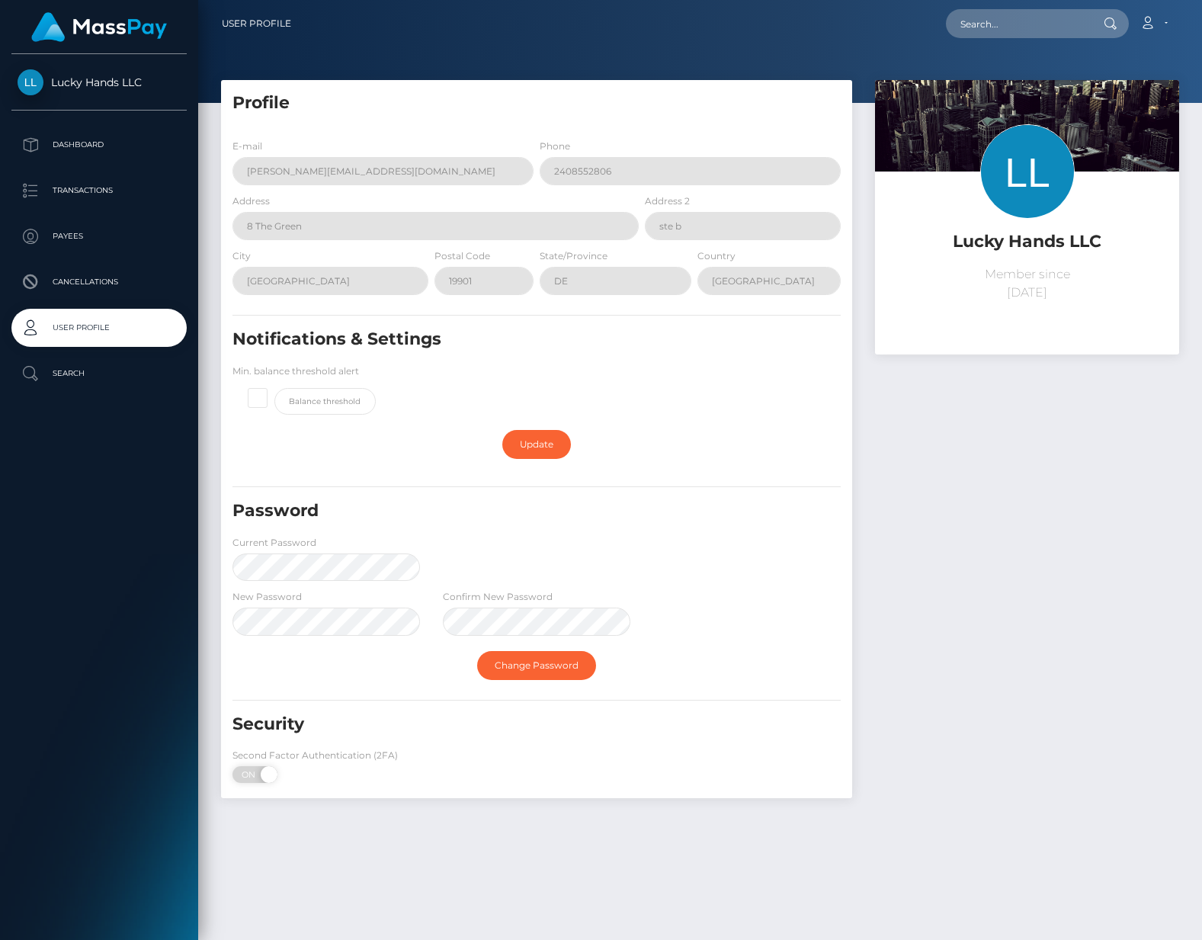
click at [947, 727] on div "Lucky Hands LLC Member since February 3, 2025" at bounding box center [1027, 446] width 327 height 733
click at [63, 138] on p "Dashboard" at bounding box center [99, 144] width 163 height 23
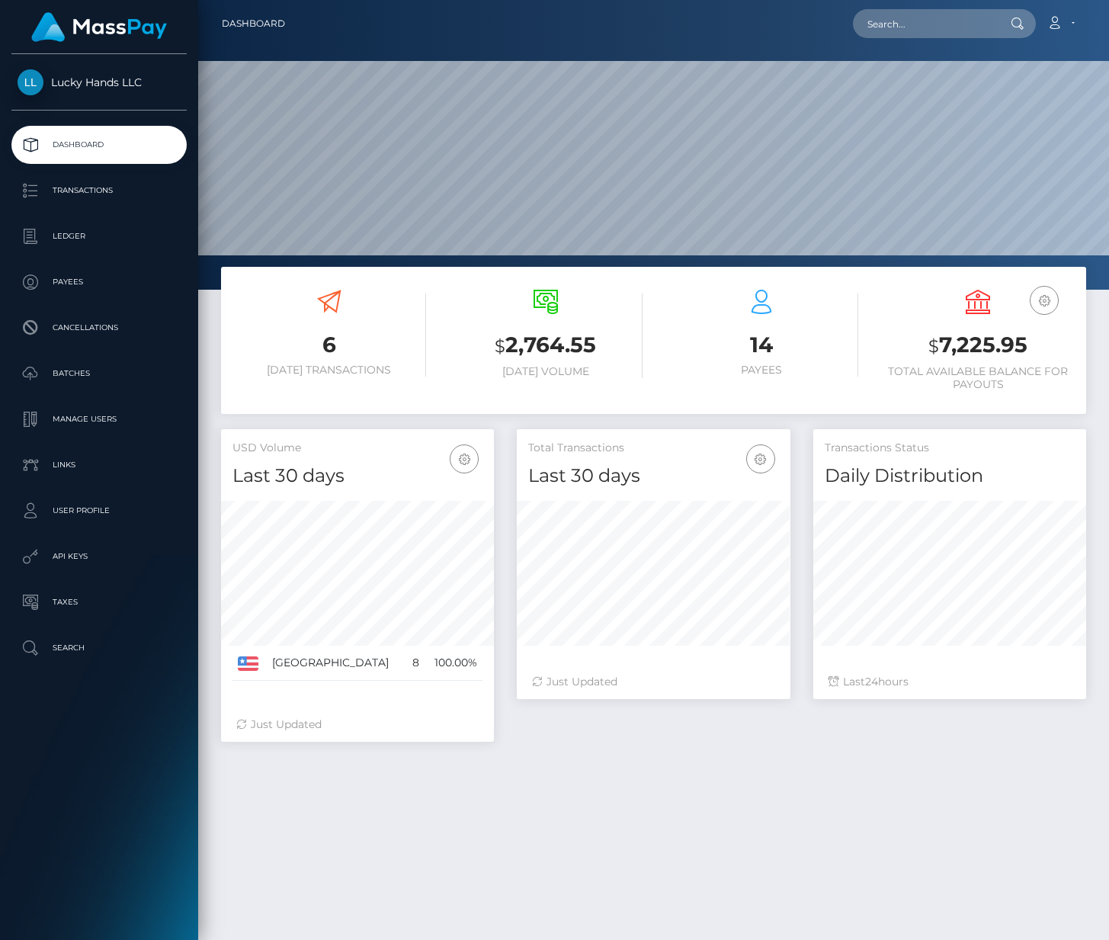
click at [124, 27] on img at bounding box center [99, 27] width 136 height 30
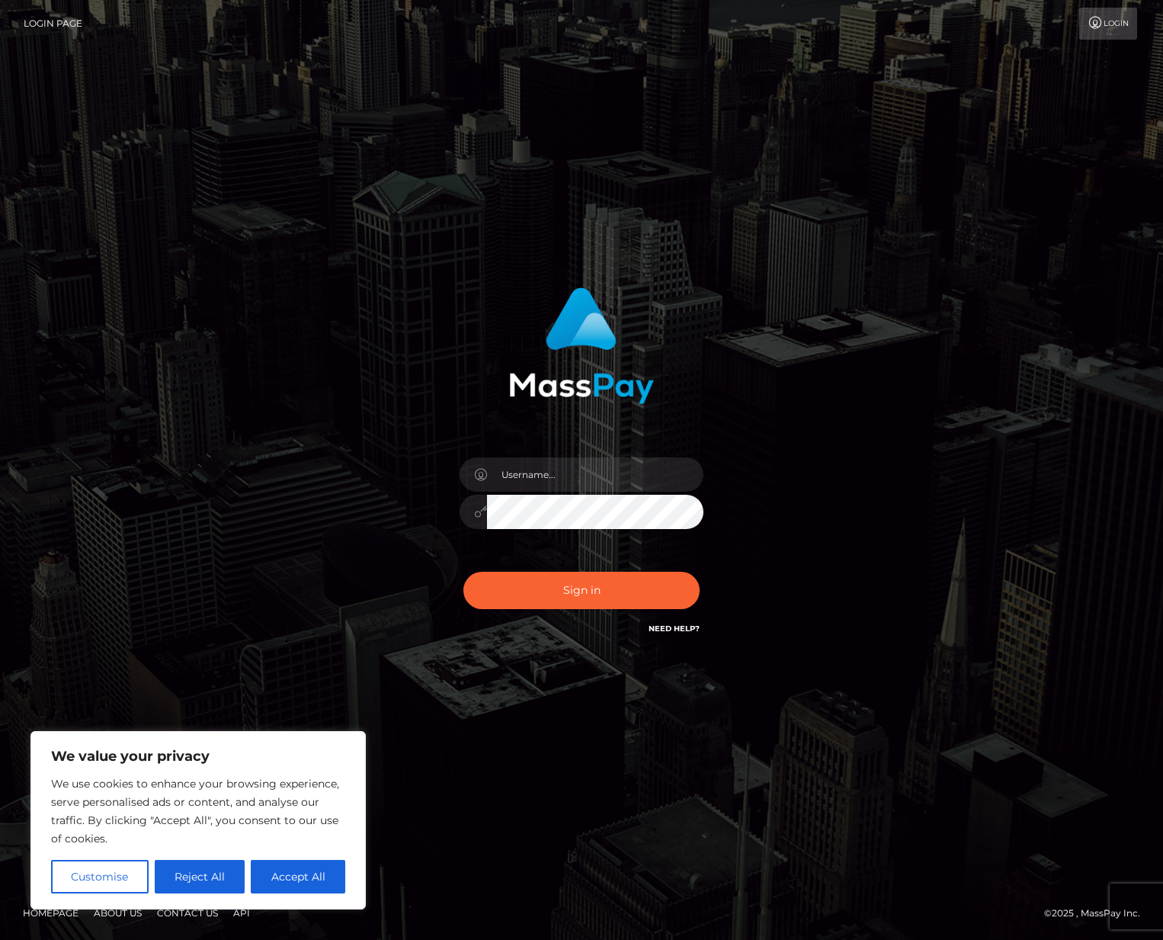
click at [704, 467] on nordpass-icon at bounding box center [704, 474] width 0 height 34
click at [0, 939] on nordpass-autofill-portal at bounding box center [0, 940] width 0 height 0
type input "Yusef Coleburn"
click at [550, 579] on button "Sign in" at bounding box center [582, 590] width 236 height 37
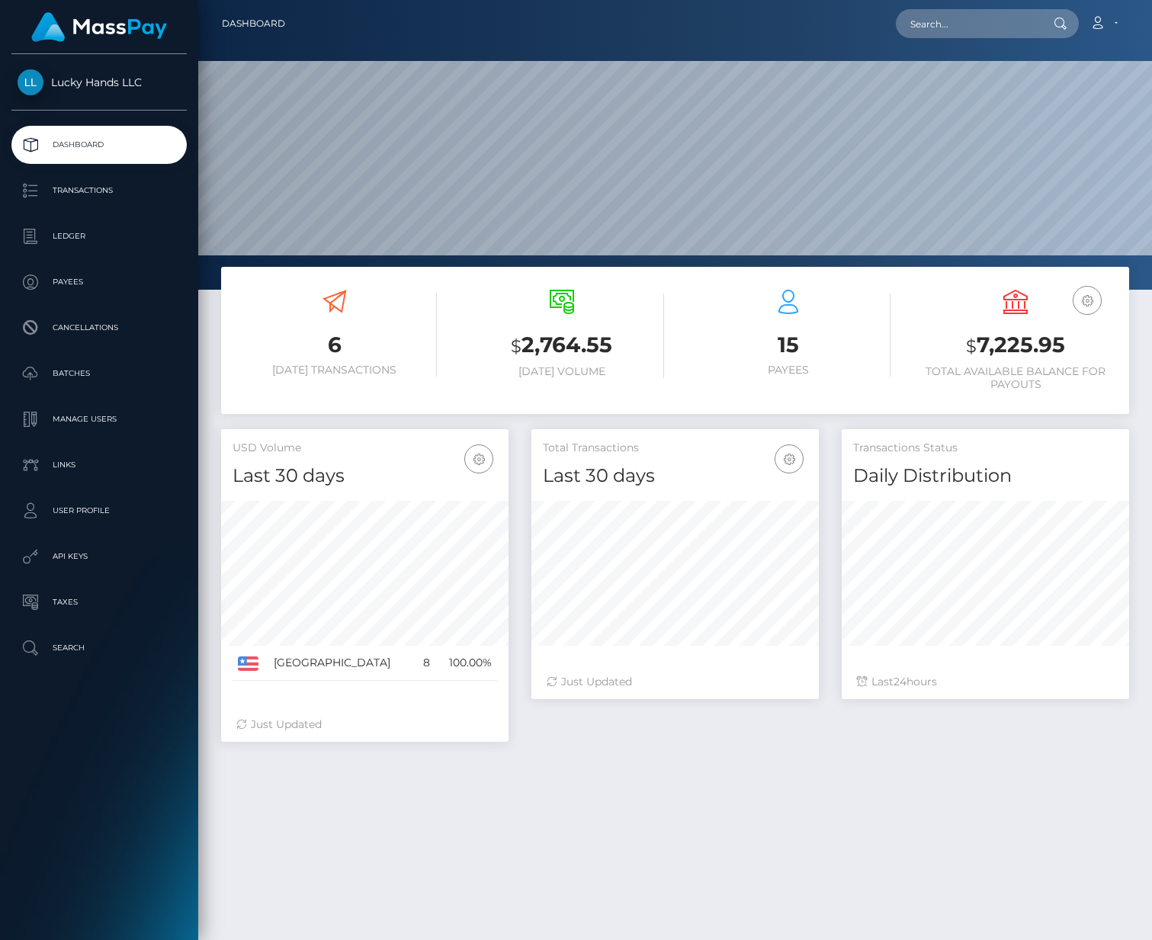
scroll to position [270, 287]
click at [88, 189] on p "Transactions" at bounding box center [99, 190] width 163 height 23
